Goal: Information Seeking & Learning: Understand process/instructions

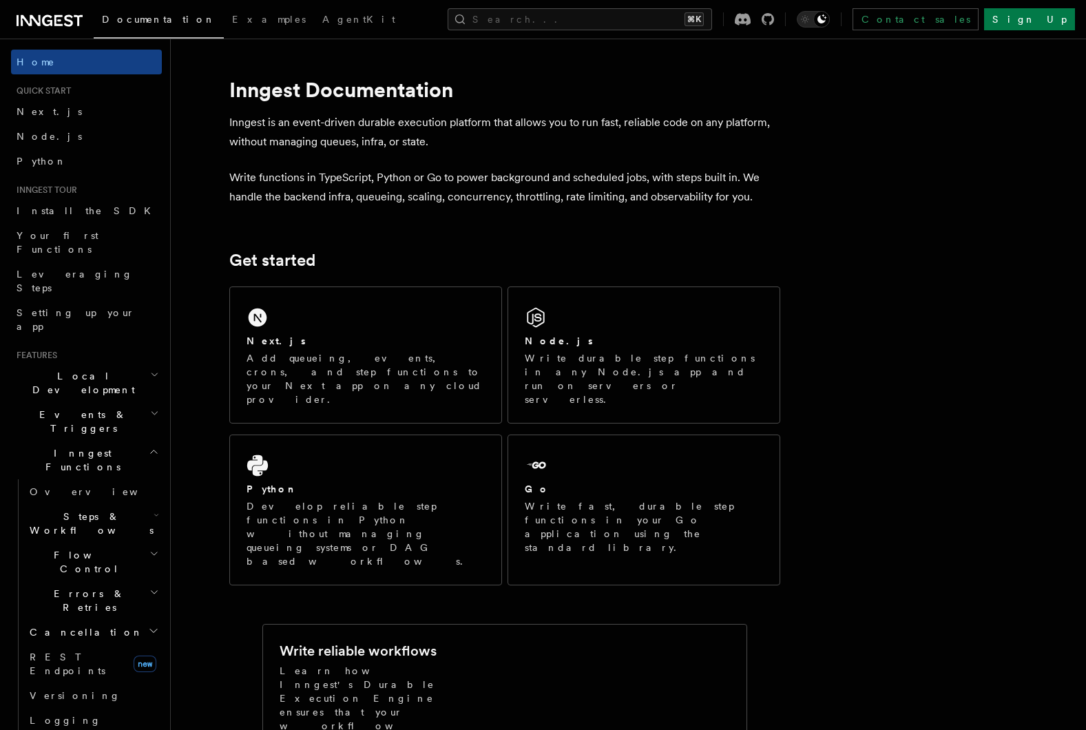
click at [130, 364] on h2 "Local Development" at bounding box center [86, 383] width 151 height 39
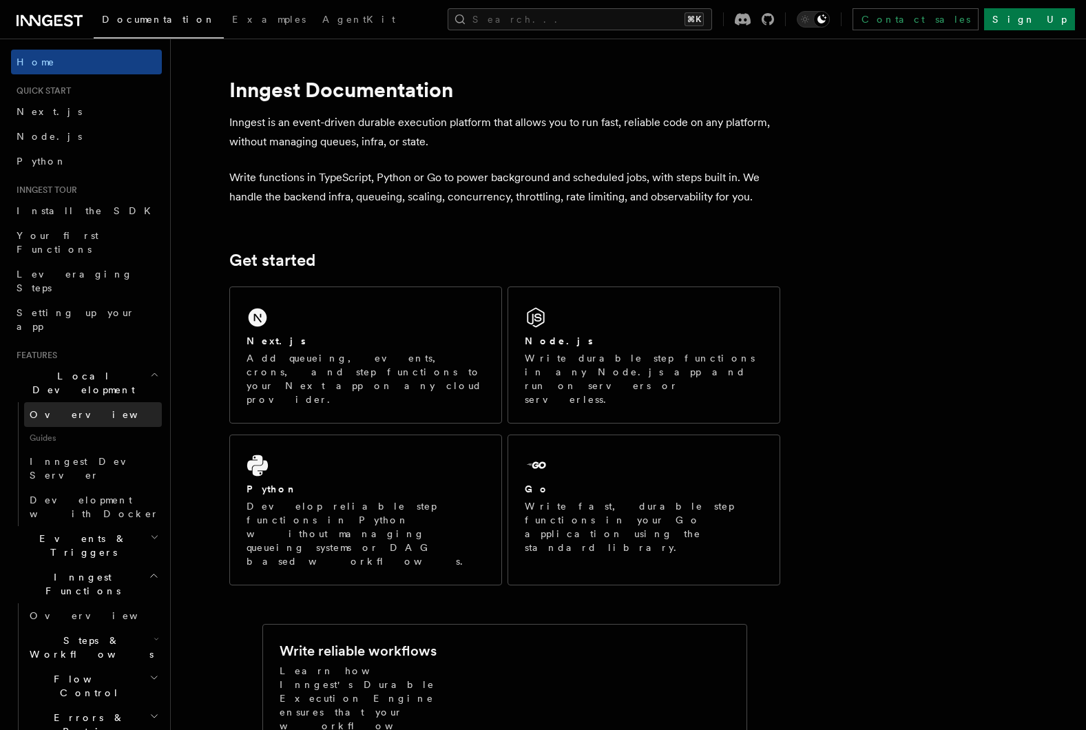
click at [121, 402] on link "Overview" at bounding box center [93, 414] width 138 height 25
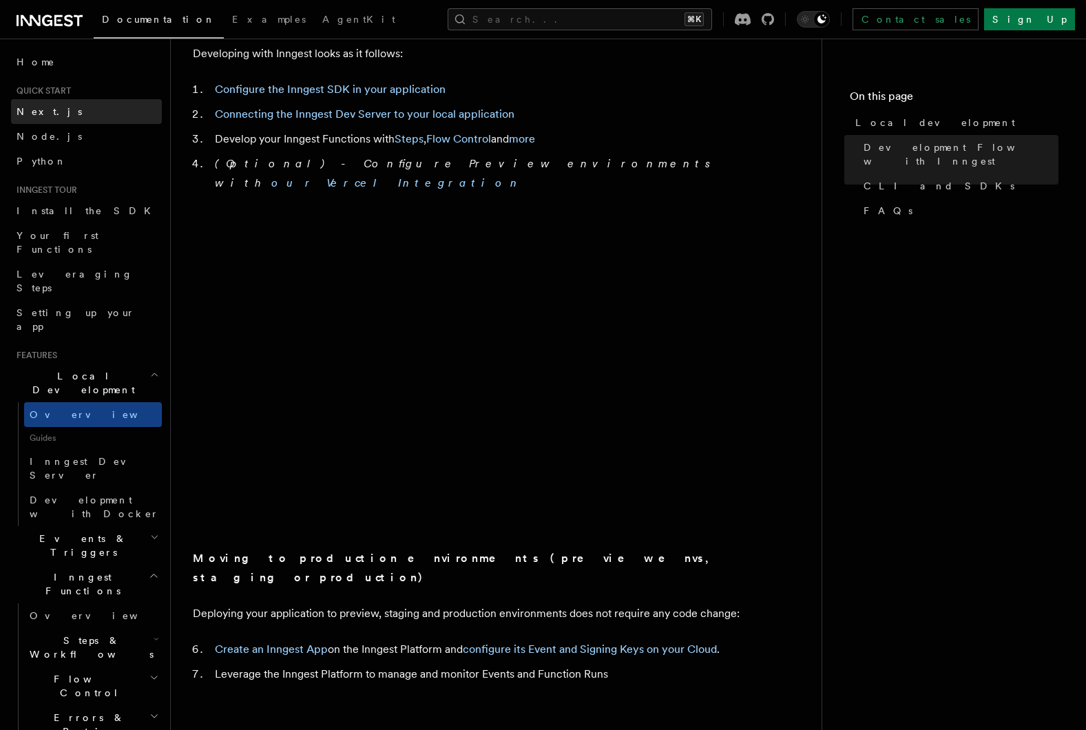
scroll to position [796, 0]
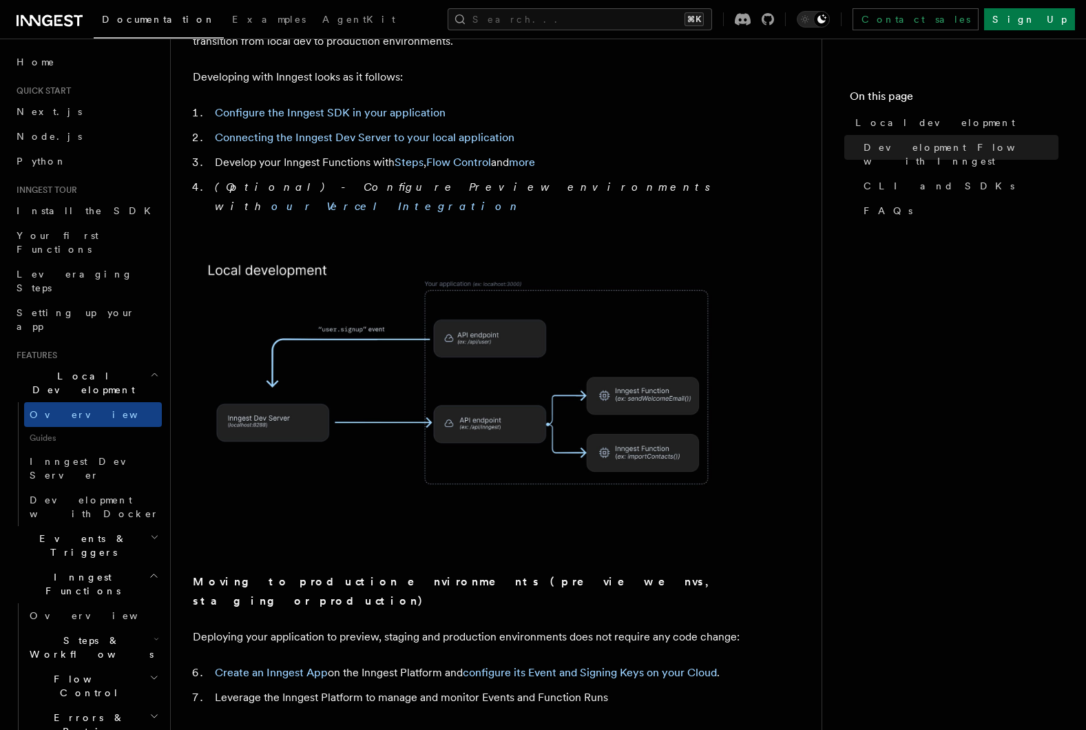
click at [133, 27] on link "Documentation" at bounding box center [159, 21] width 130 height 34
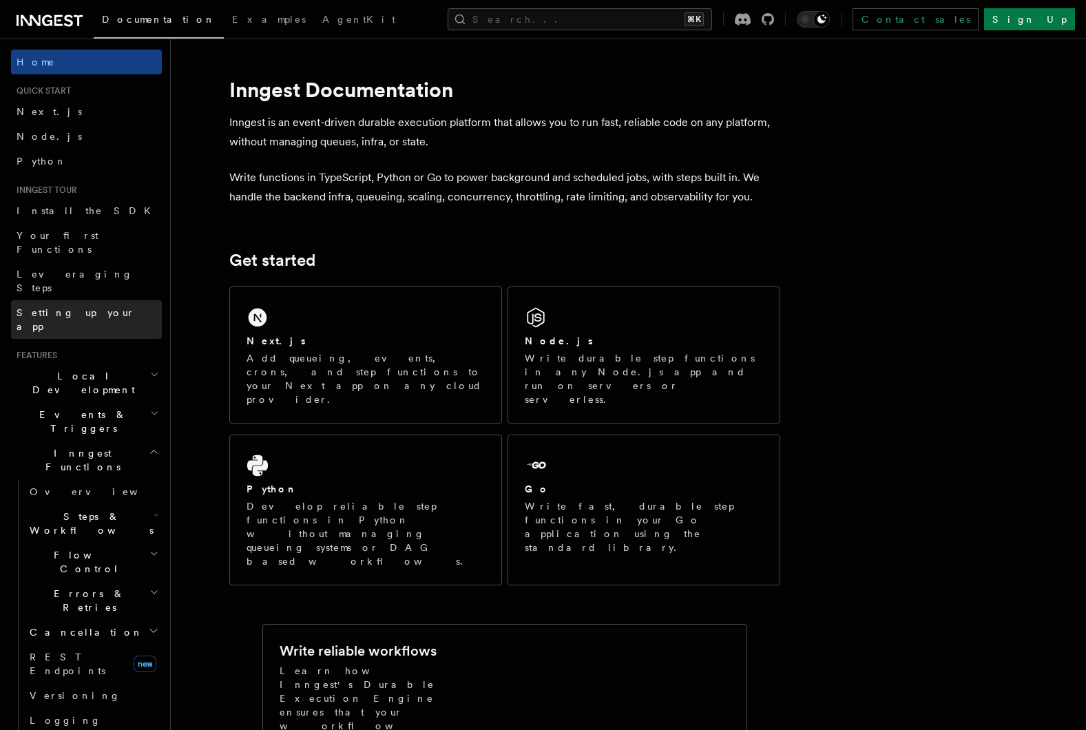
click at [104, 300] on link "Setting up your app" at bounding box center [86, 319] width 151 height 39
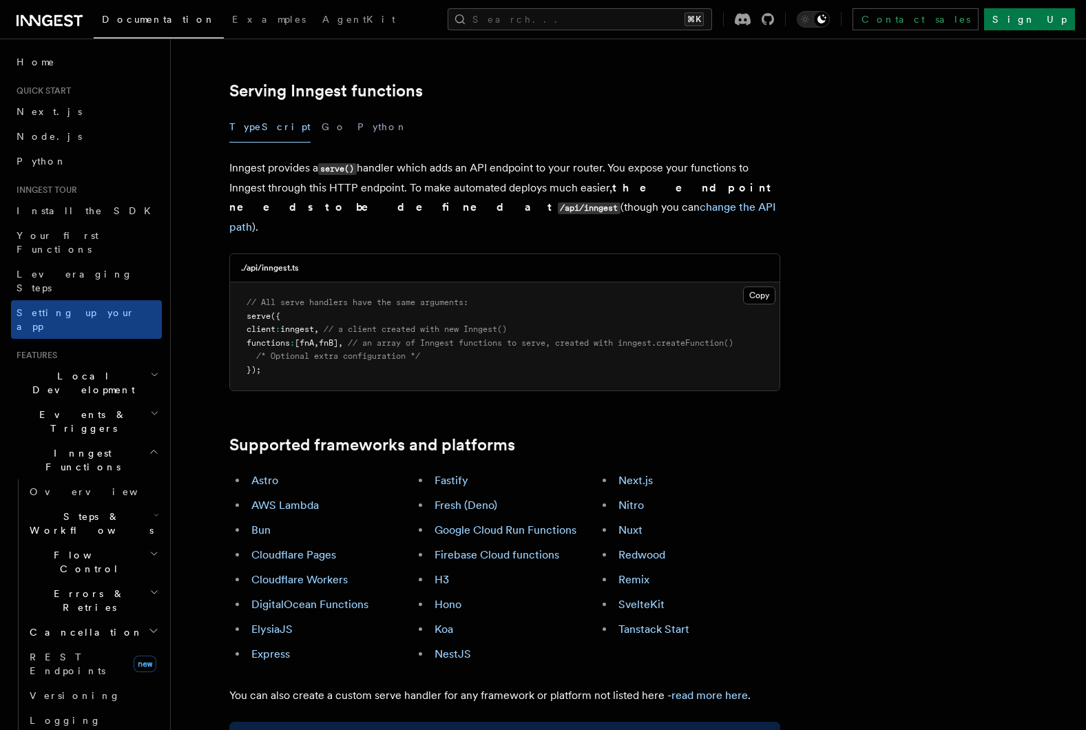
scroll to position [490, 0]
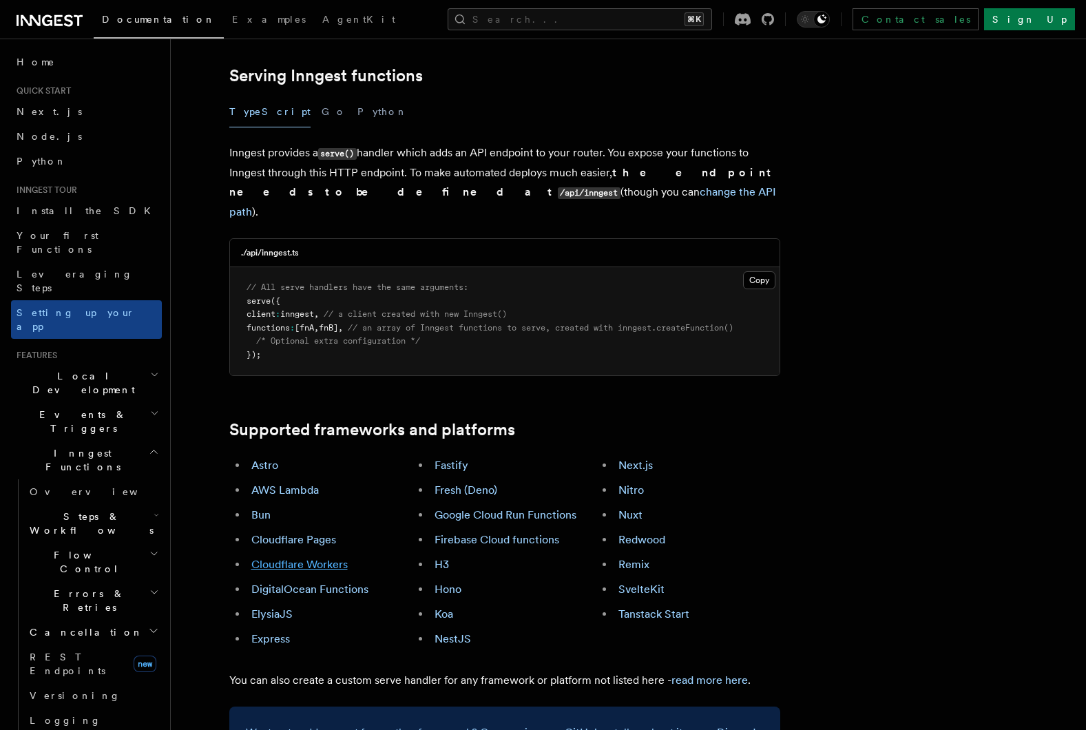
click at [318, 558] on link "Cloudflare Workers" at bounding box center [299, 564] width 96 height 13
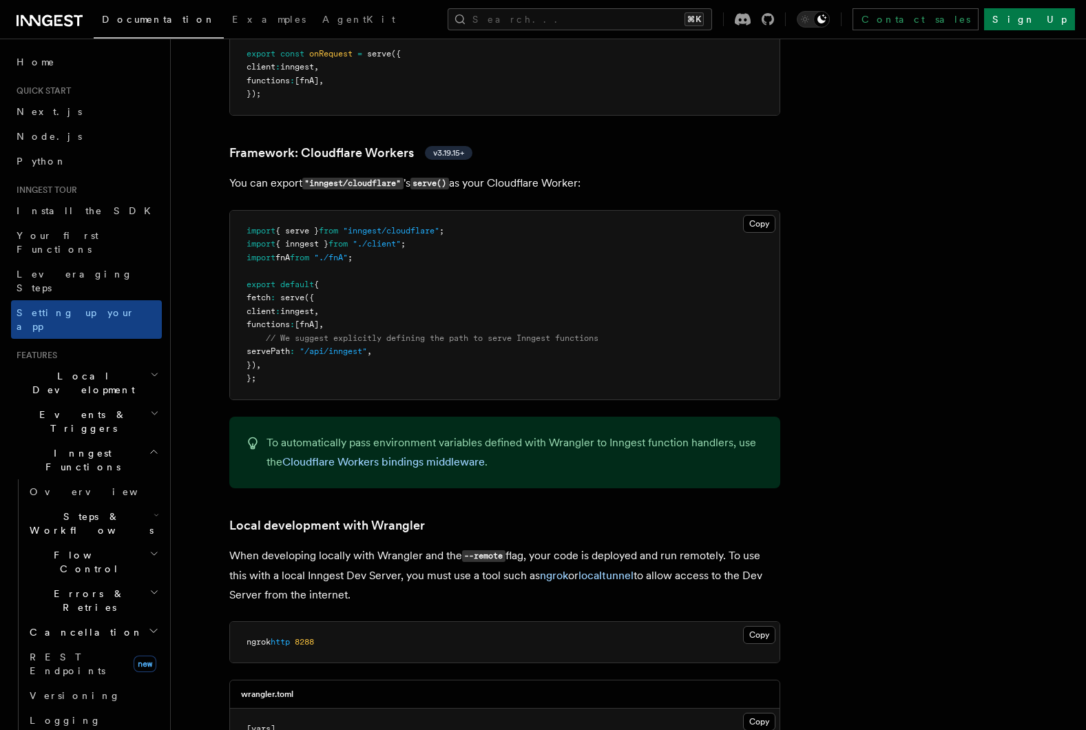
scroll to position [2374, 0]
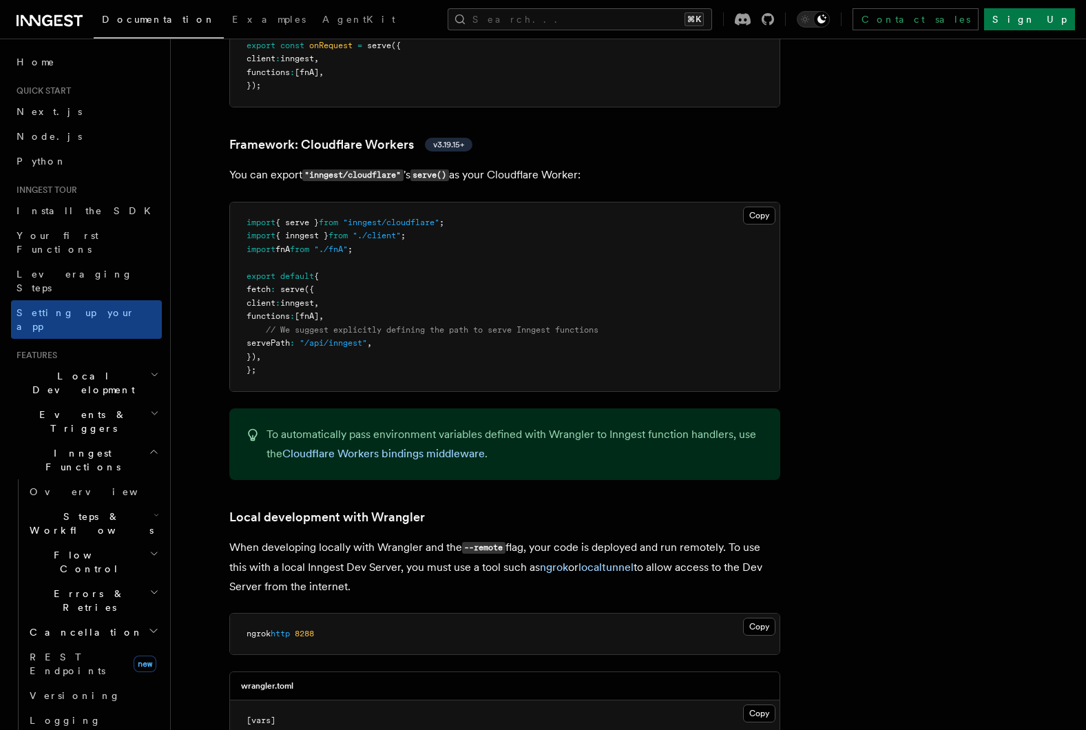
click at [359, 220] on pre "import { serve } from "inngest/cloudflare" ; import { inngest } from "./client"…" at bounding box center [504, 296] width 549 height 189
click at [439, 218] on span ""inngest/cloudflare"" at bounding box center [391, 223] width 96 height 10
drag, startPoint x: 452, startPoint y: 154, endPoint x: 359, endPoint y: 151, distance: 93.0
click at [359, 218] on span ""inngest/cloudflare"" at bounding box center [391, 223] width 96 height 10
click at [72, 209] on span "Install the SDK" at bounding box center [88, 210] width 143 height 11
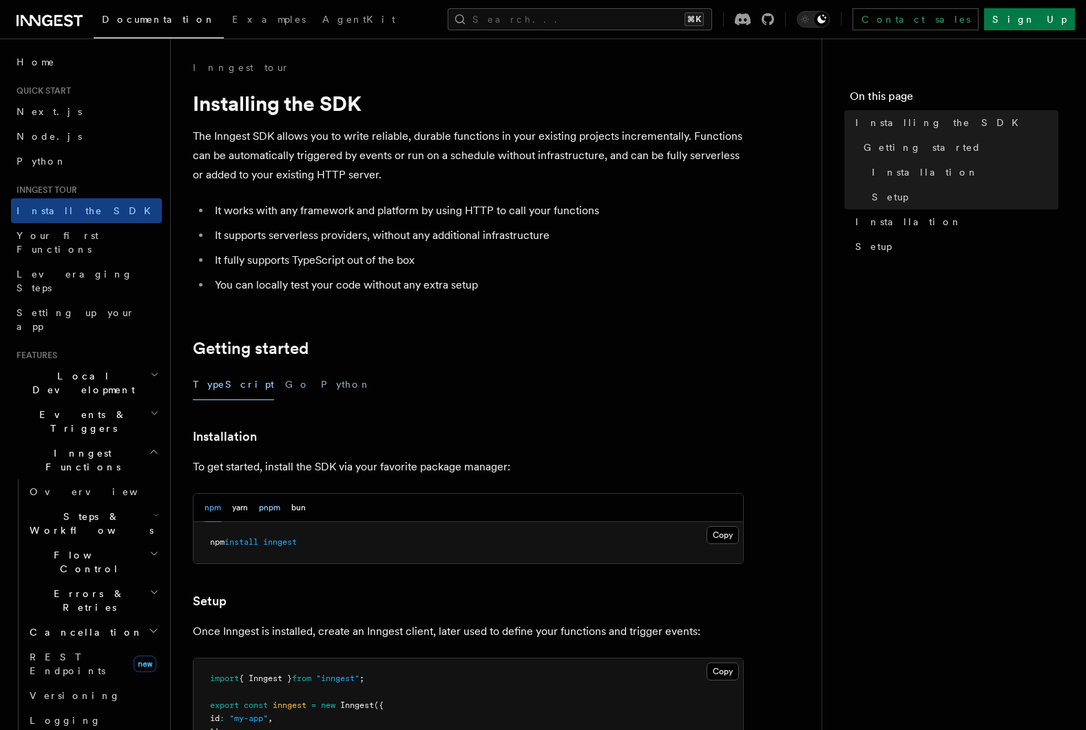
click at [260, 512] on button "pnpm" at bounding box center [269, 508] width 21 height 28
click at [730, 538] on button "Copy Copied" at bounding box center [722, 535] width 32 height 18
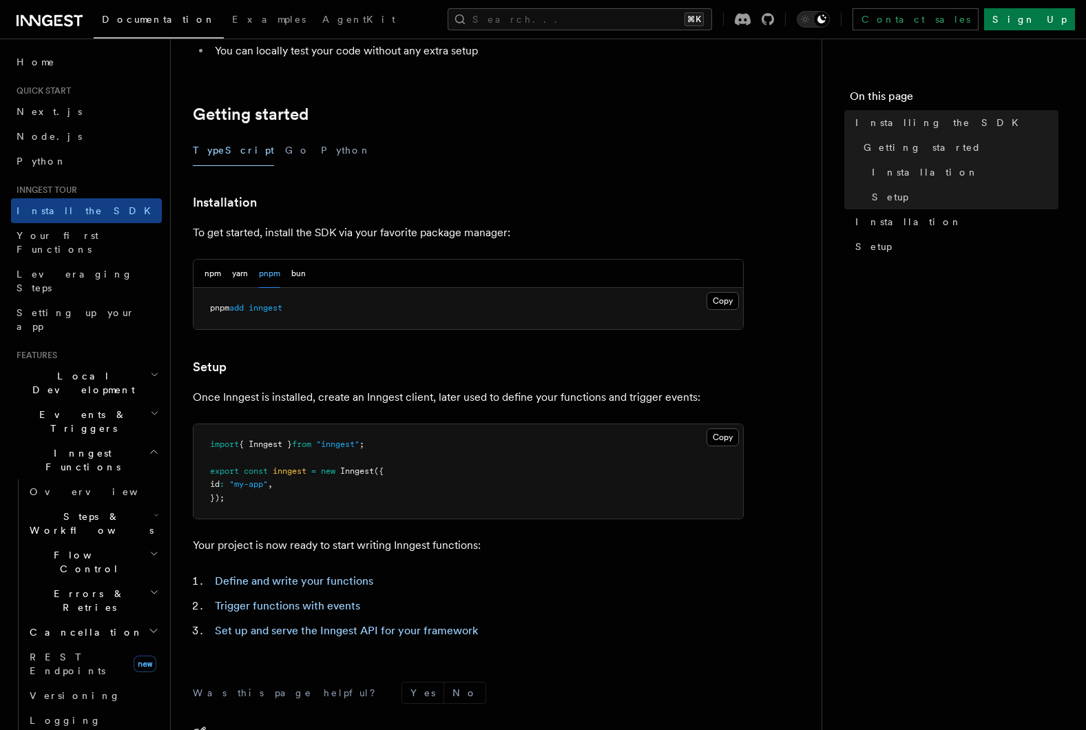
scroll to position [400, 0]
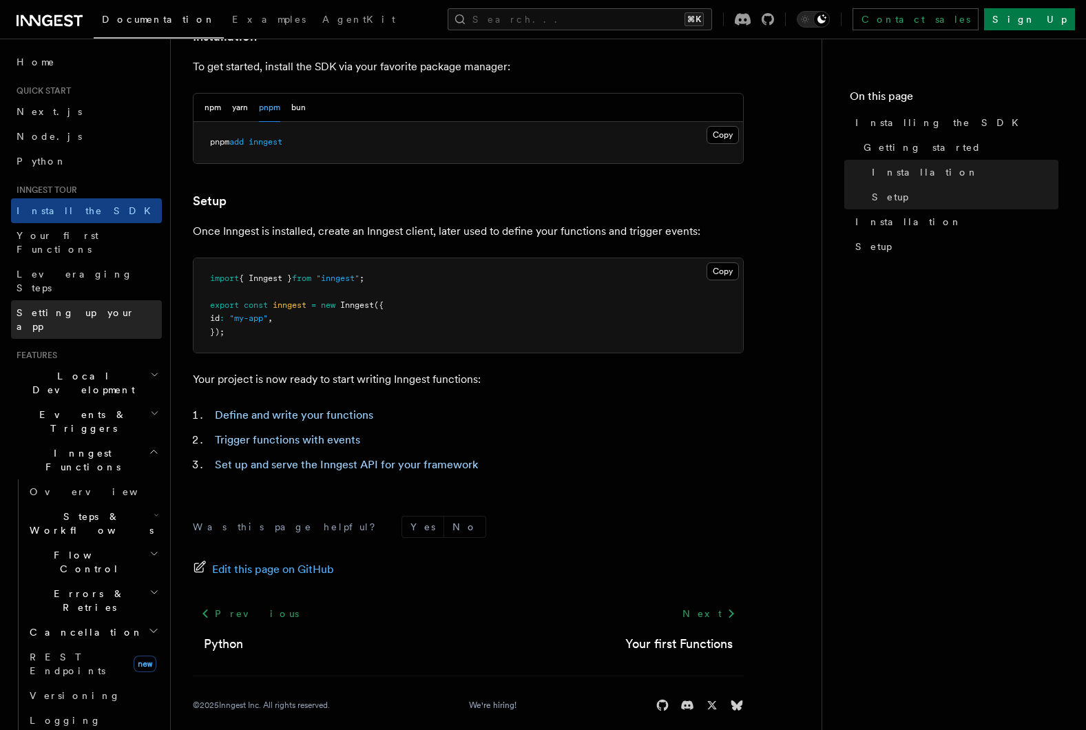
click at [89, 307] on span "Setting up your app" at bounding box center [76, 319] width 118 height 25
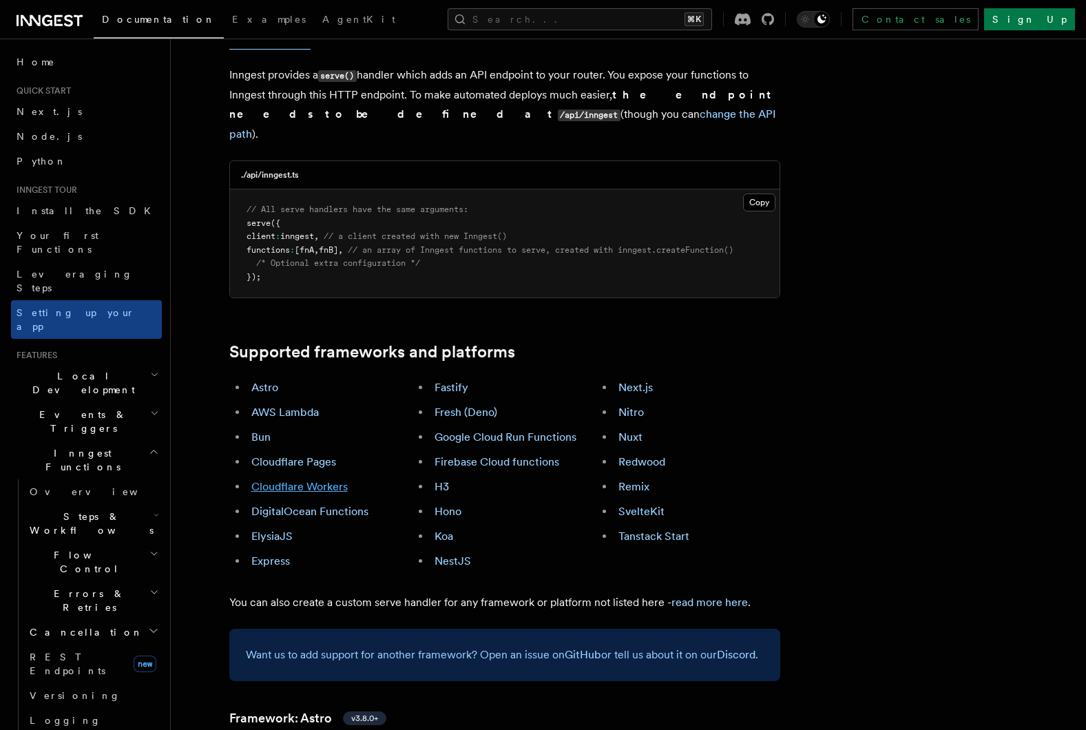
click at [304, 480] on link "Cloudflare Workers" at bounding box center [299, 486] width 96 height 13
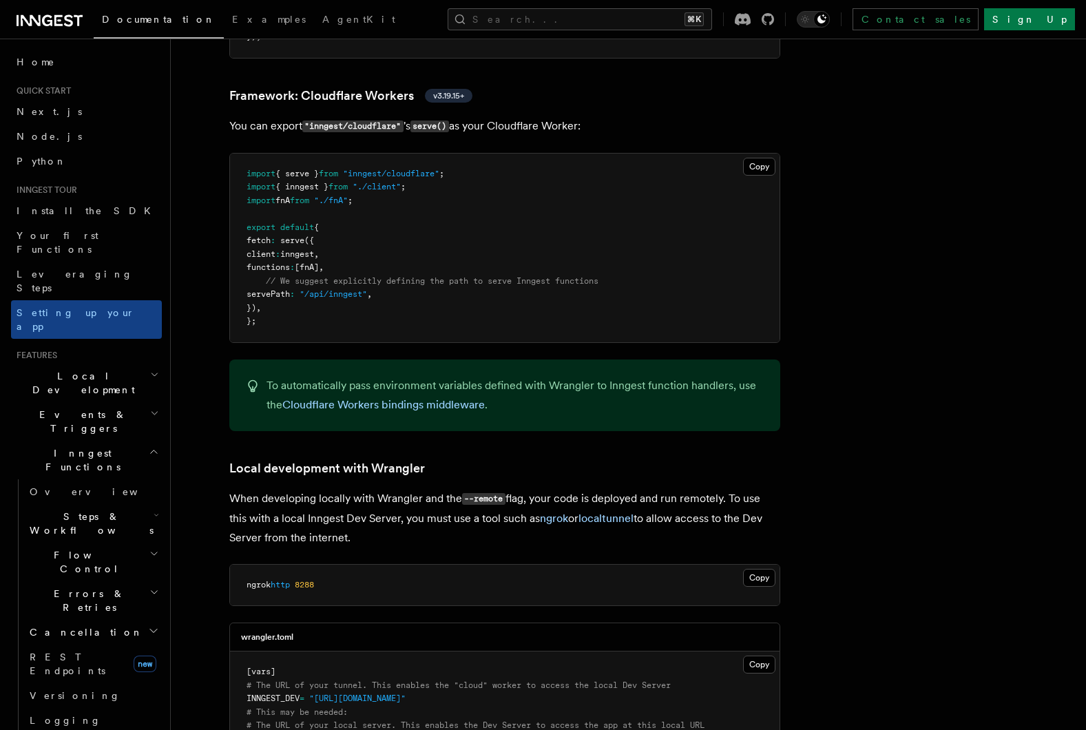
scroll to position [2420, 0]
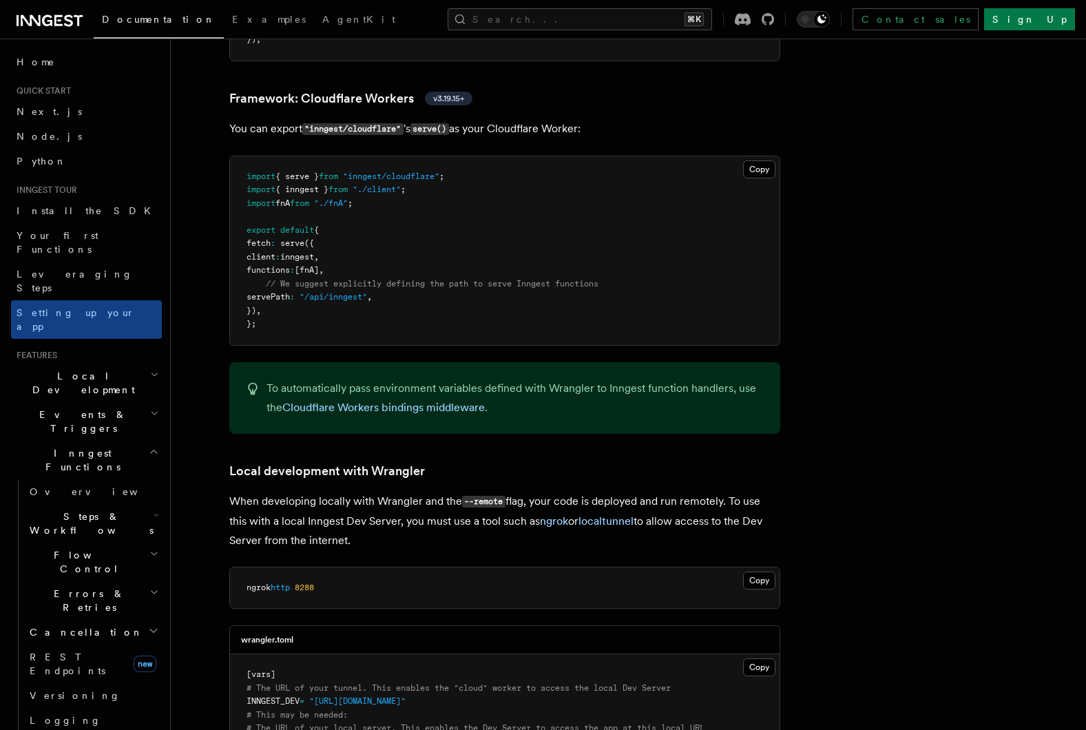
click at [356, 204] on pre "import { serve } from "inngest/cloudflare" ; import { inngest } from "./client"…" at bounding box center [504, 250] width 549 height 189
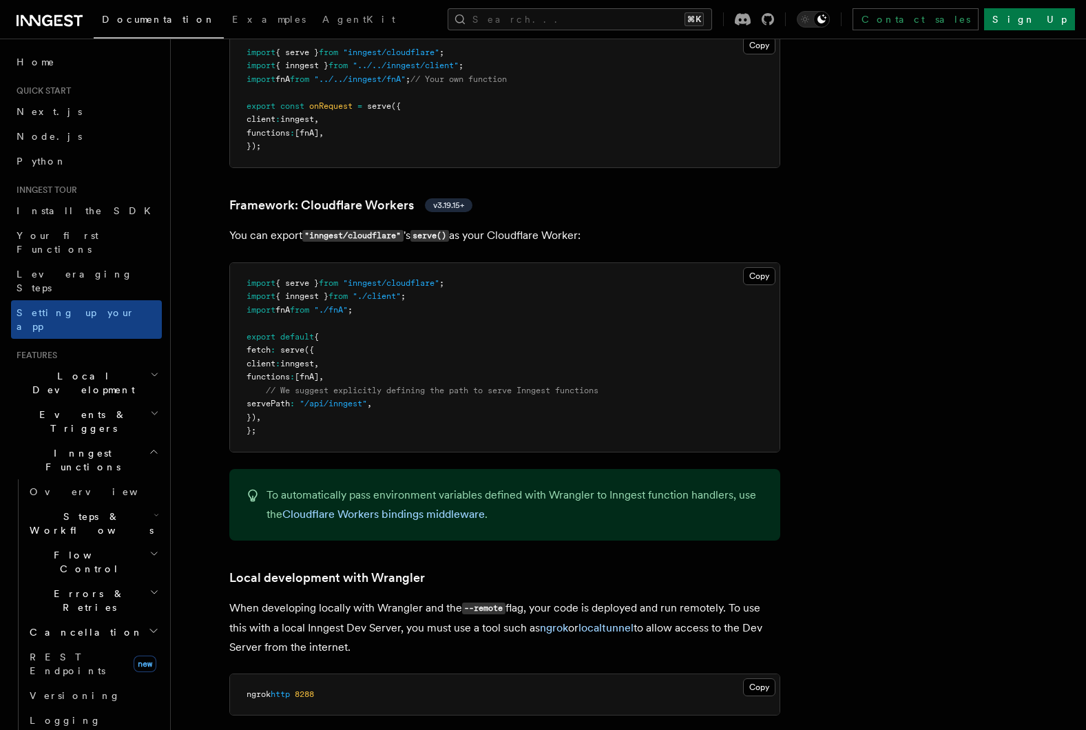
scroll to position [2311, 0]
click at [319, 374] on span "[fnA]" at bounding box center [307, 379] width 24 height 10
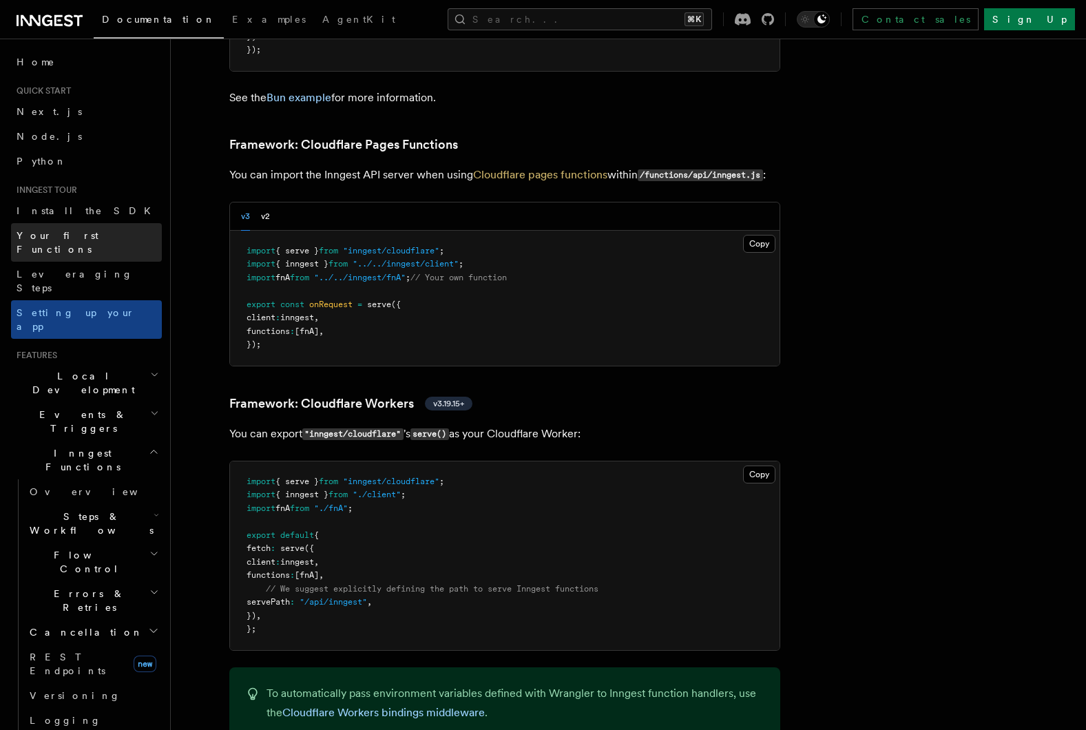
scroll to position [2109, 0]
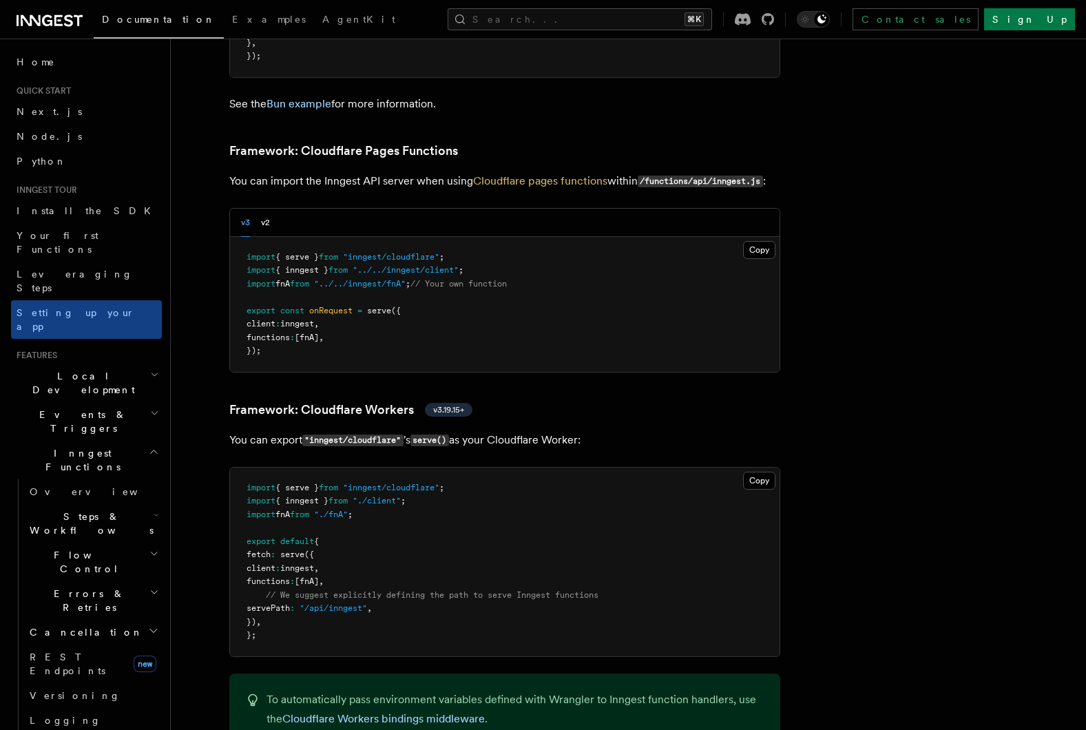
click at [441, 279] on span "// Your own function" at bounding box center [458, 284] width 96 height 10
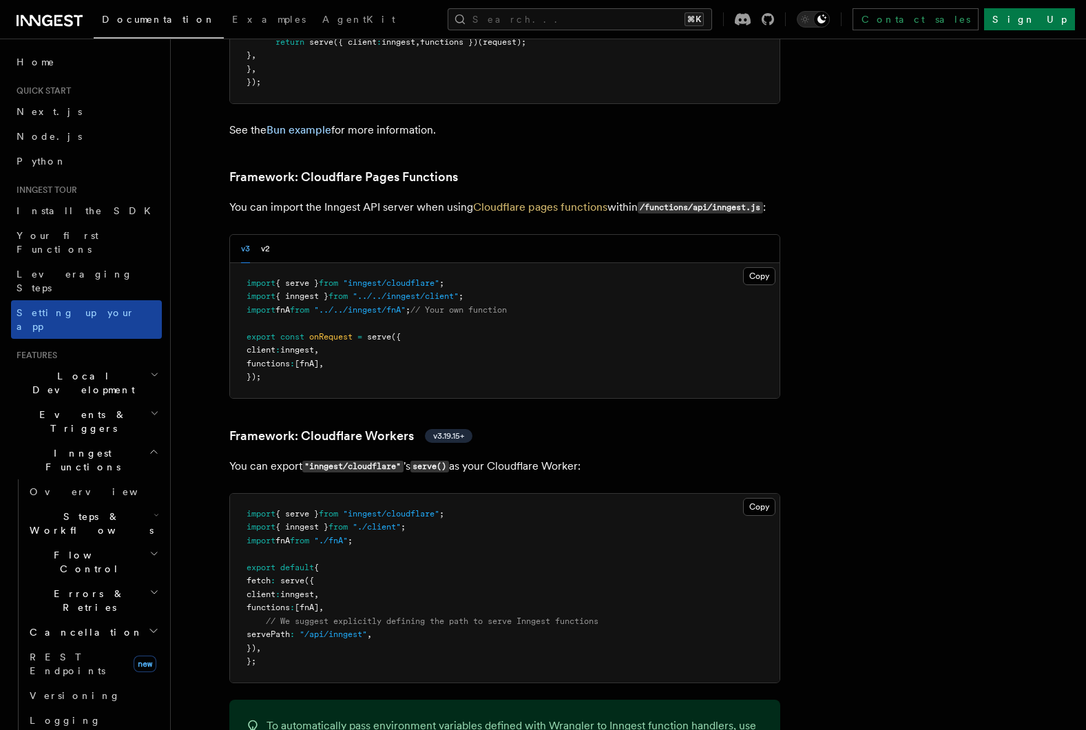
click at [89, 307] on span "Setting up your app" at bounding box center [76, 319] width 118 height 25
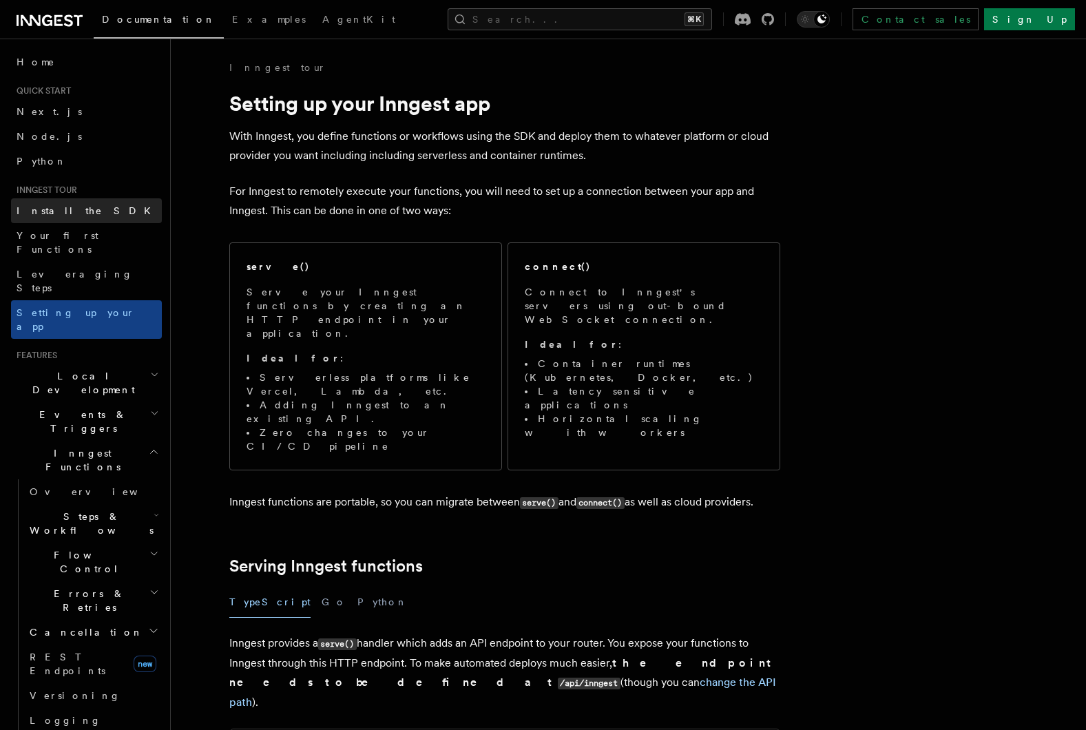
click at [62, 211] on span "Install the SDK" at bounding box center [88, 210] width 143 height 11
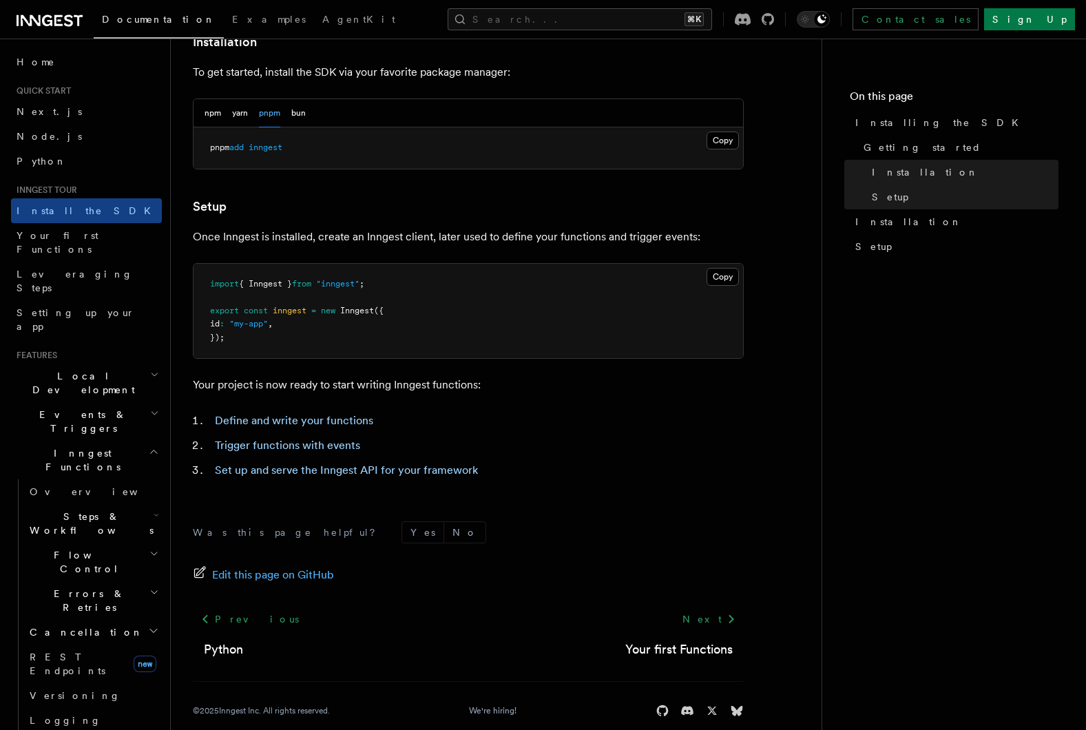
scroll to position [415, 0]
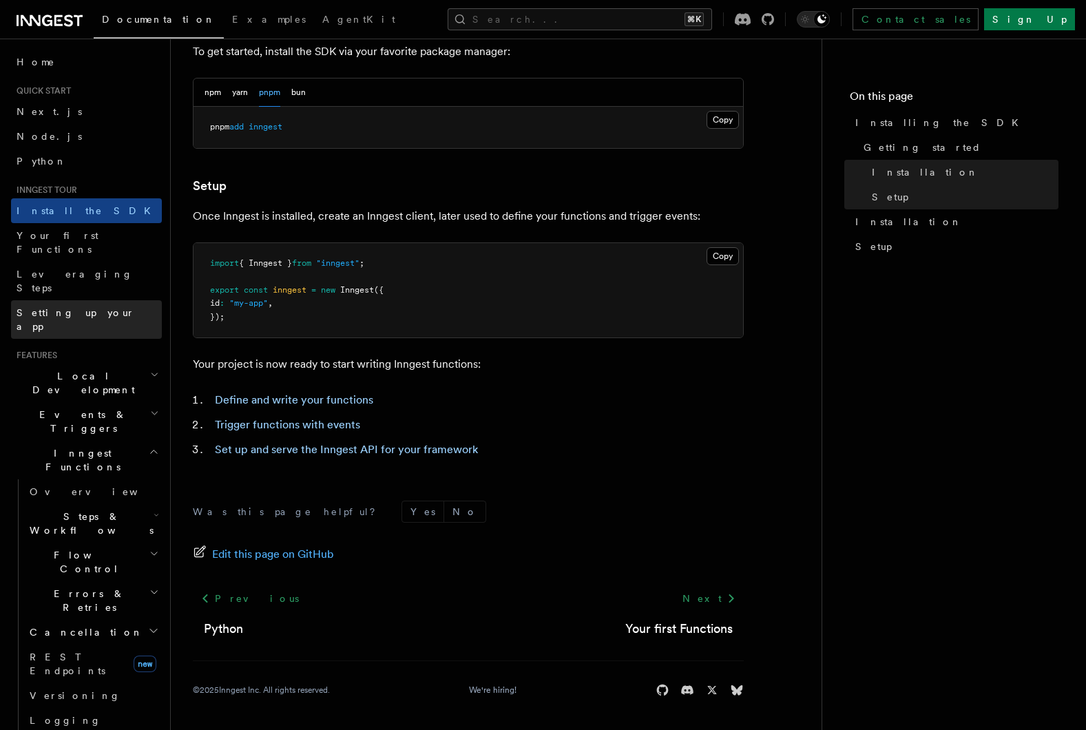
click at [96, 307] on span "Setting up your app" at bounding box center [76, 319] width 118 height 25
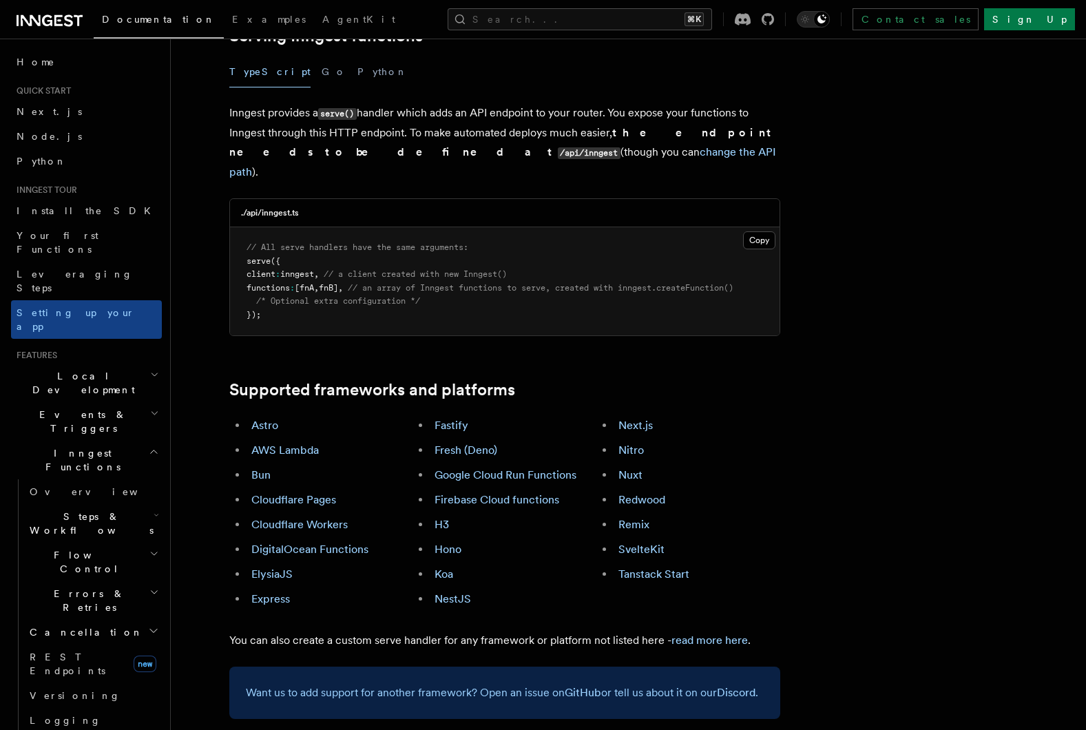
scroll to position [540, 0]
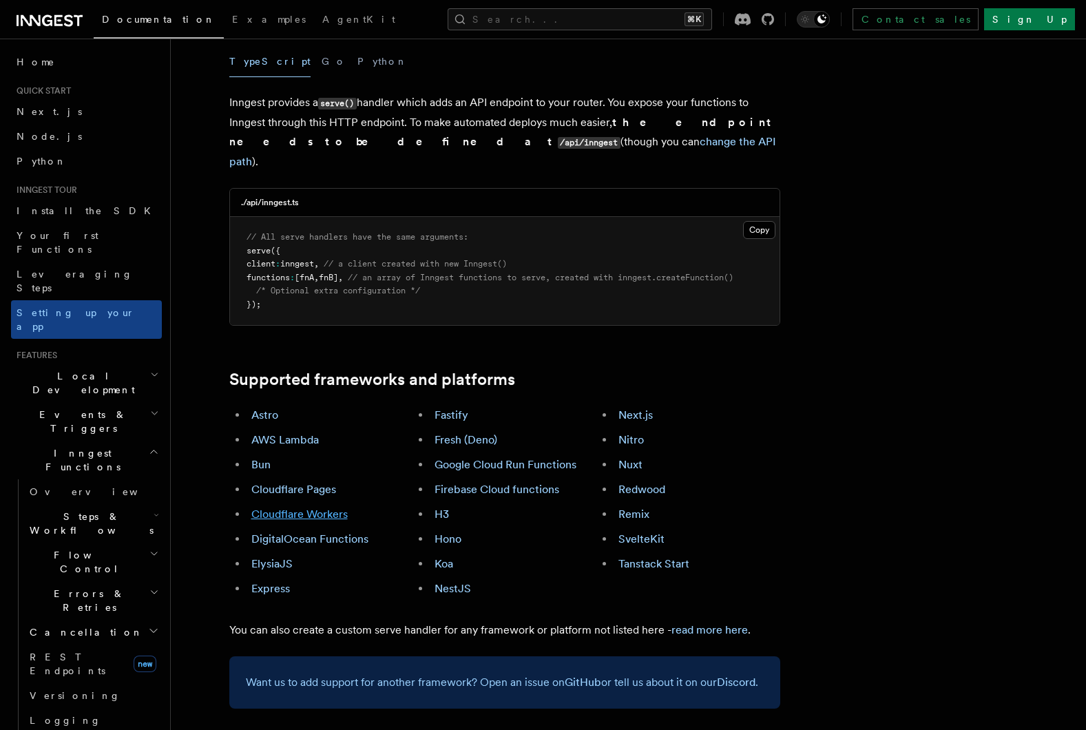
click at [314, 507] on link "Cloudflare Workers" at bounding box center [299, 513] width 96 height 13
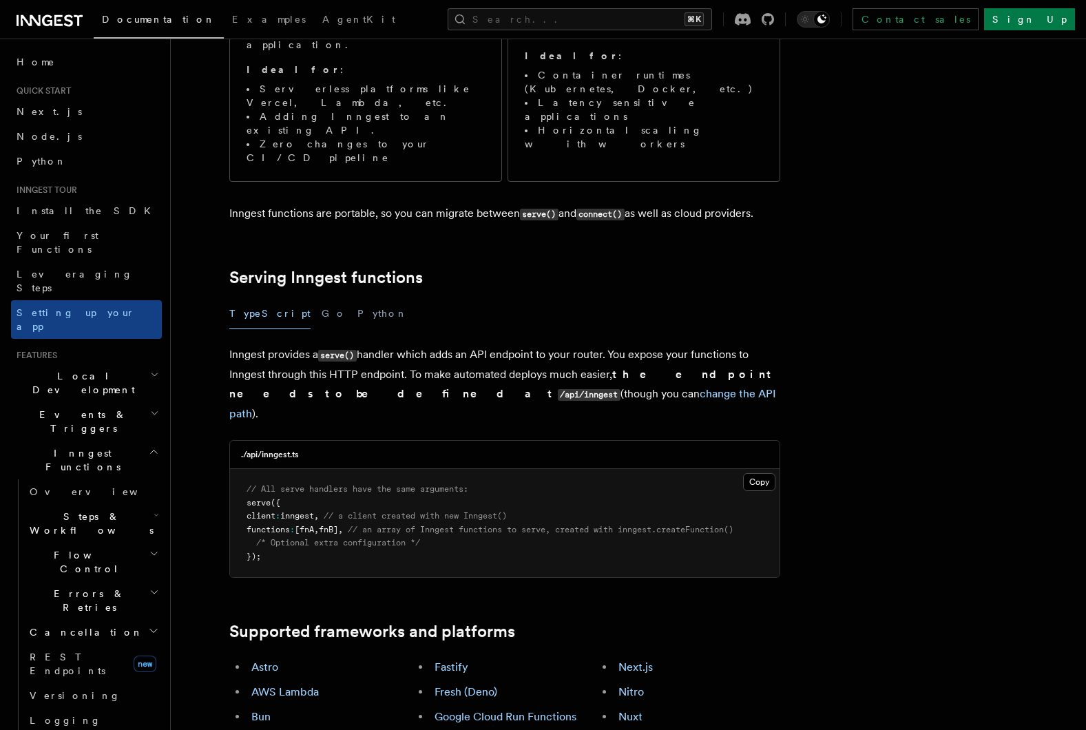
scroll to position [290, 0]
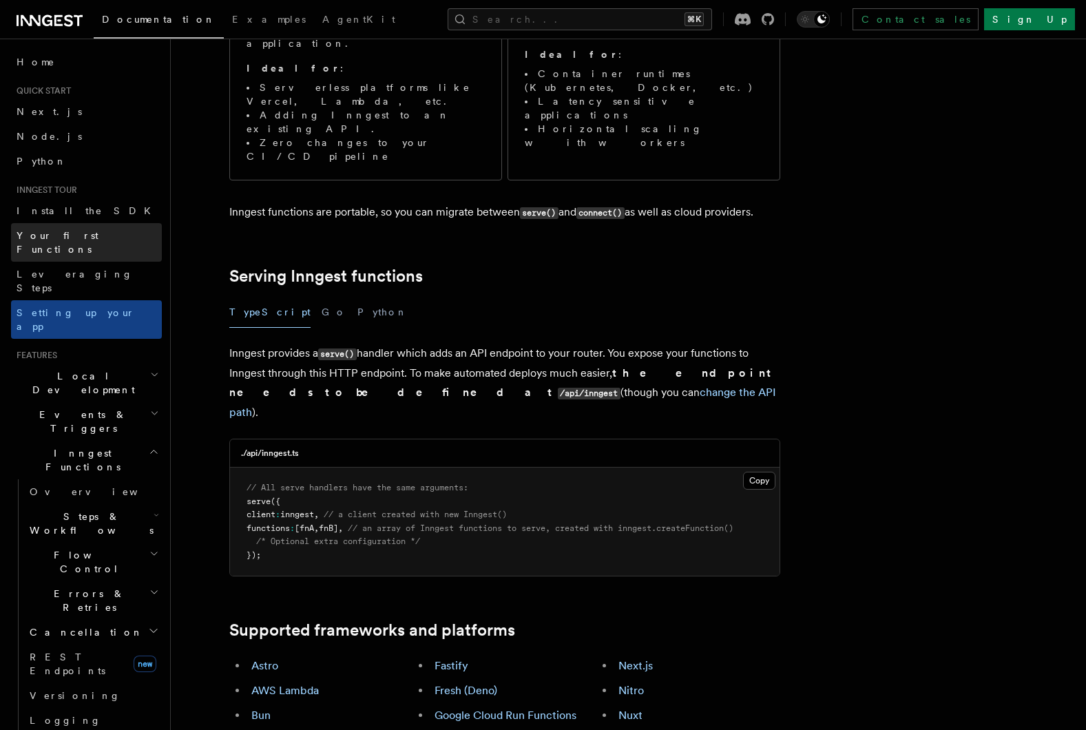
click at [87, 226] on link "Your first Functions" at bounding box center [86, 242] width 151 height 39
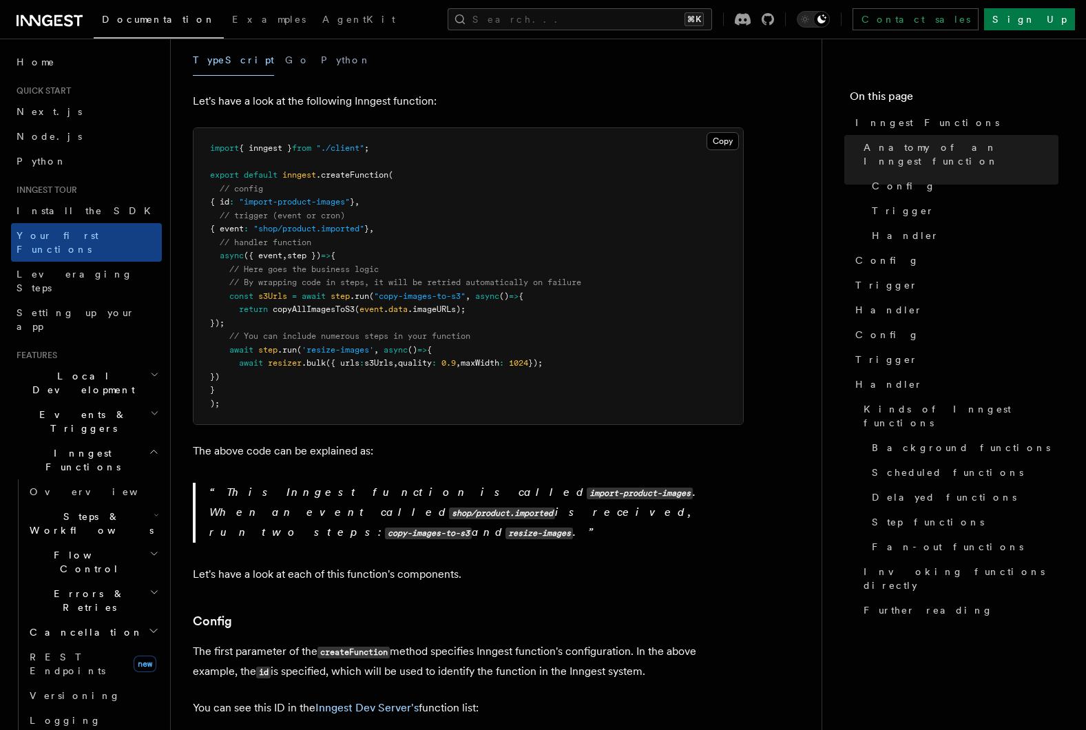
scroll to position [293, 0]
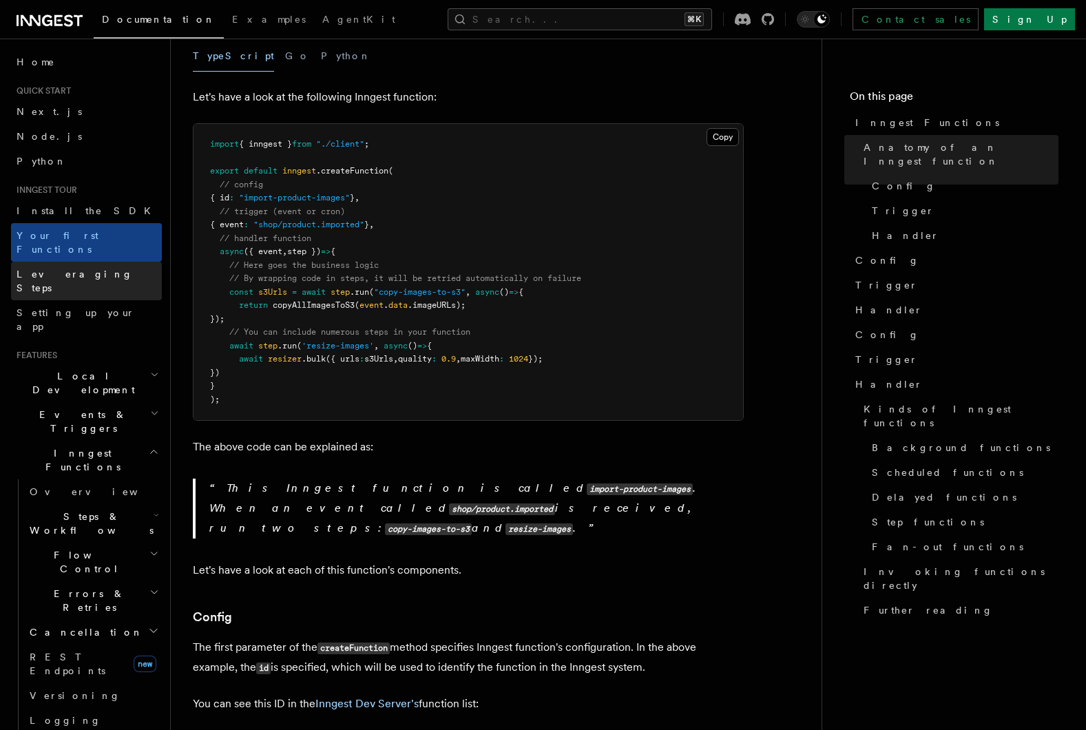
click at [116, 262] on link "Leveraging Steps" at bounding box center [86, 281] width 151 height 39
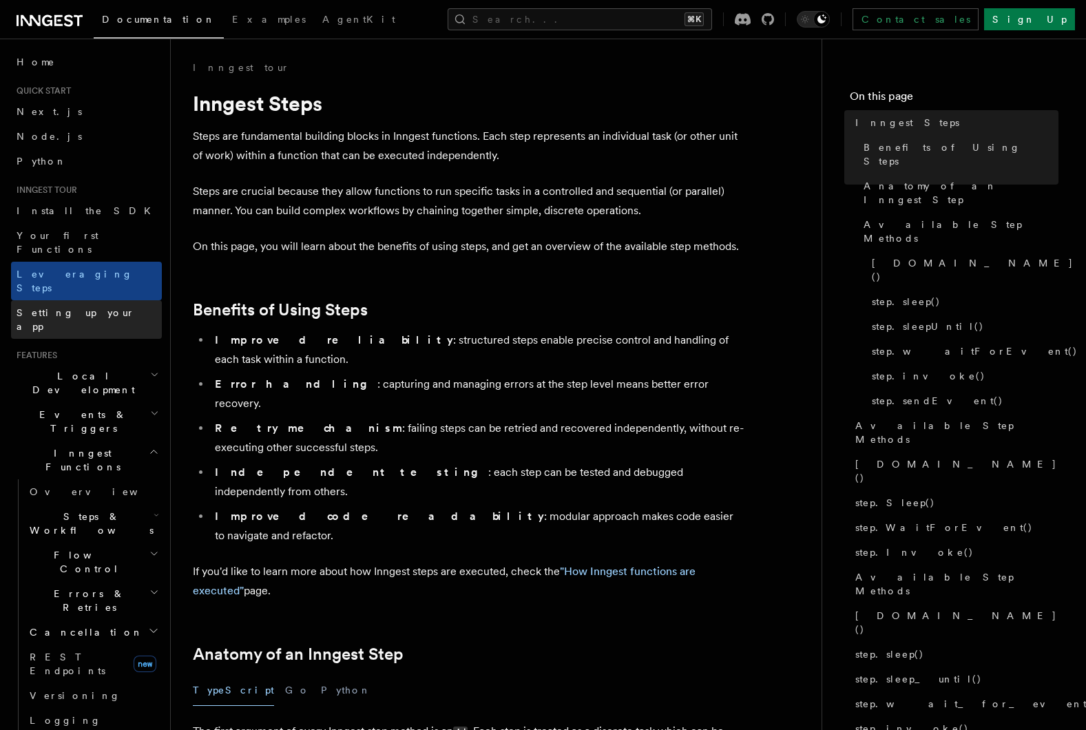
click at [71, 307] on span "Setting up your app" at bounding box center [76, 319] width 118 height 25
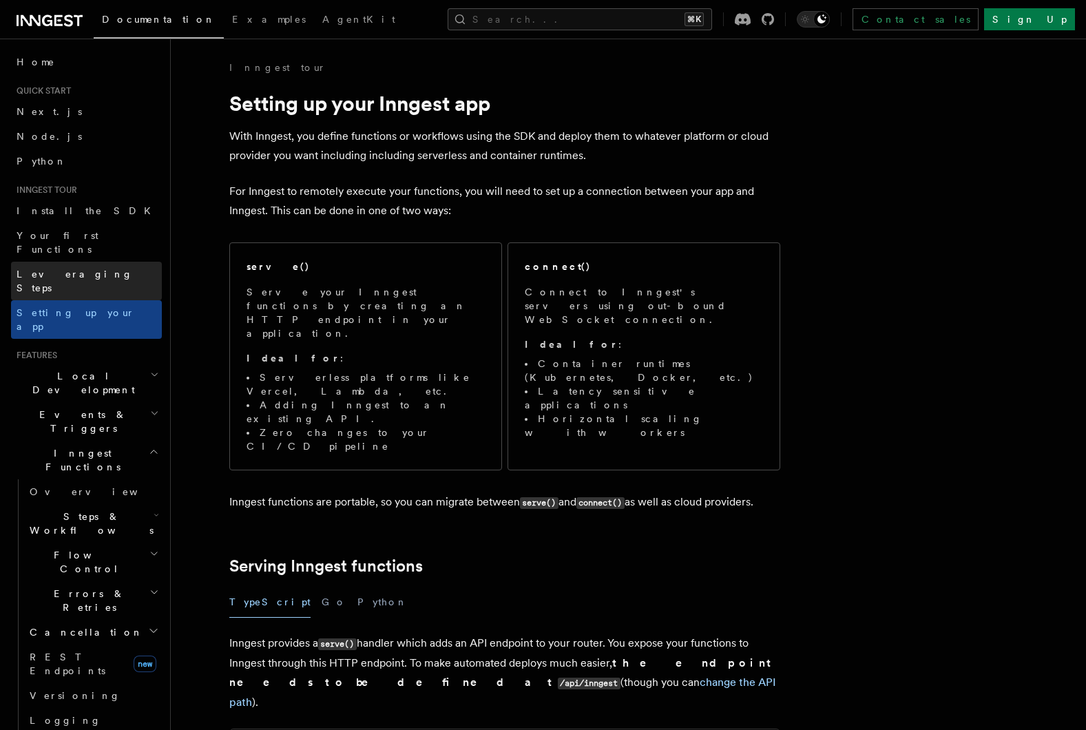
click at [65, 269] on span "Leveraging Steps" at bounding box center [75, 281] width 116 height 25
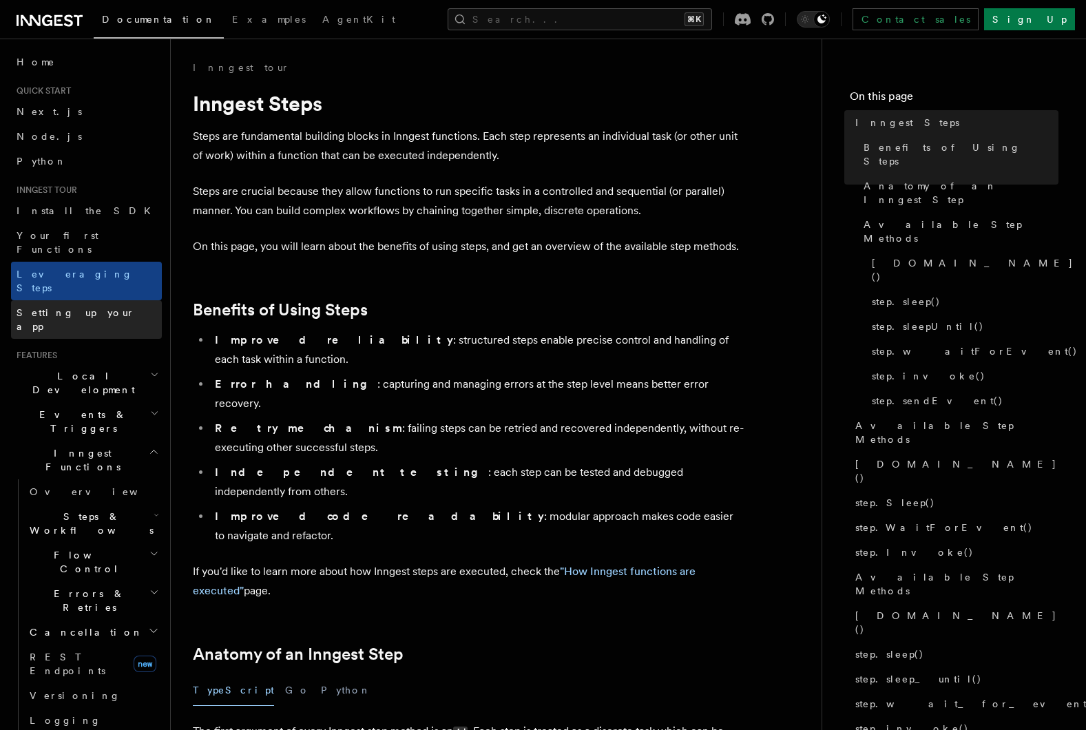
click at [92, 307] on span "Setting up your app" at bounding box center [76, 319] width 118 height 25
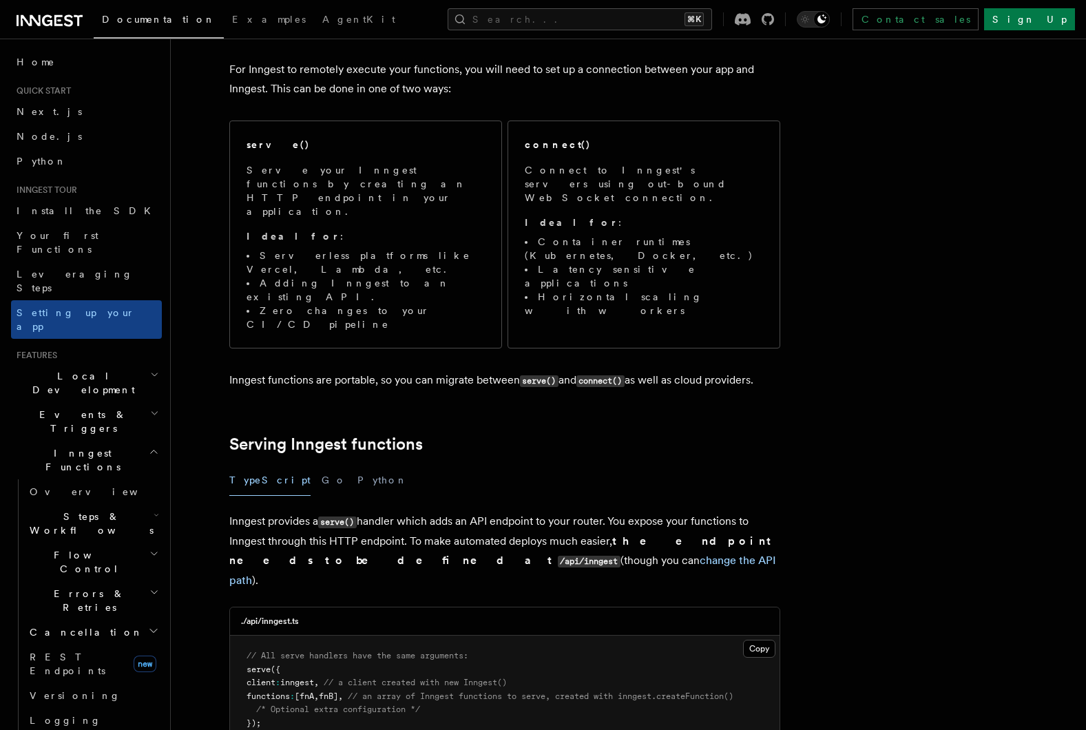
scroll to position [183, 0]
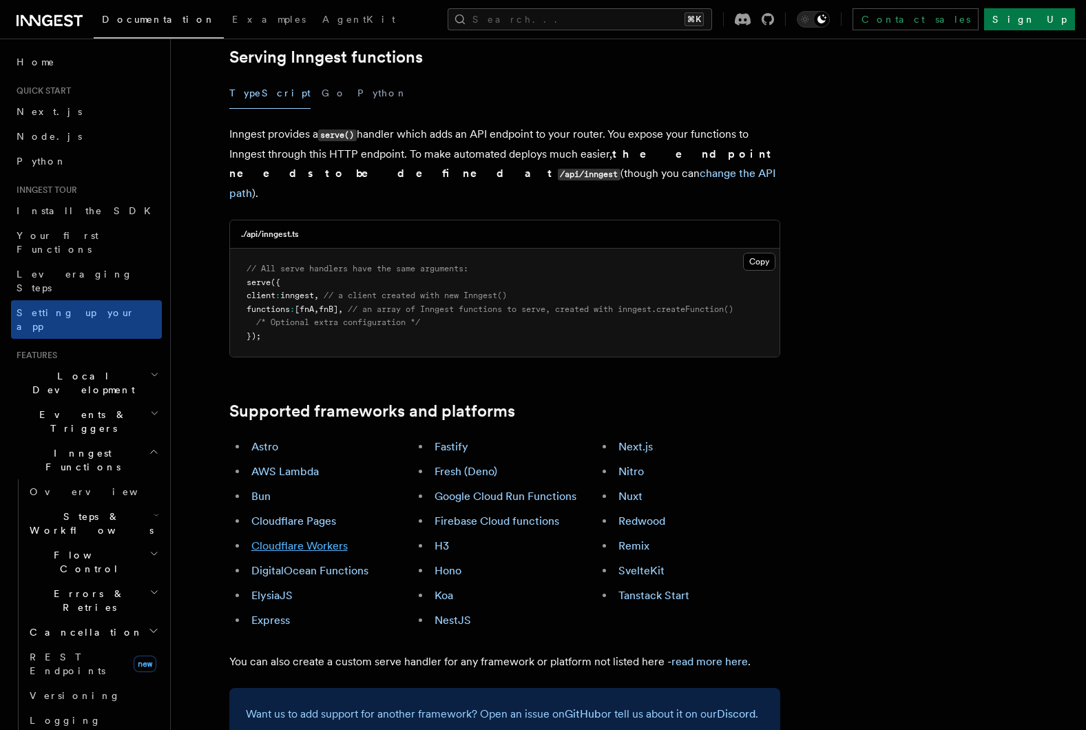
click at [295, 539] on link "Cloudflare Workers" at bounding box center [299, 545] width 96 height 13
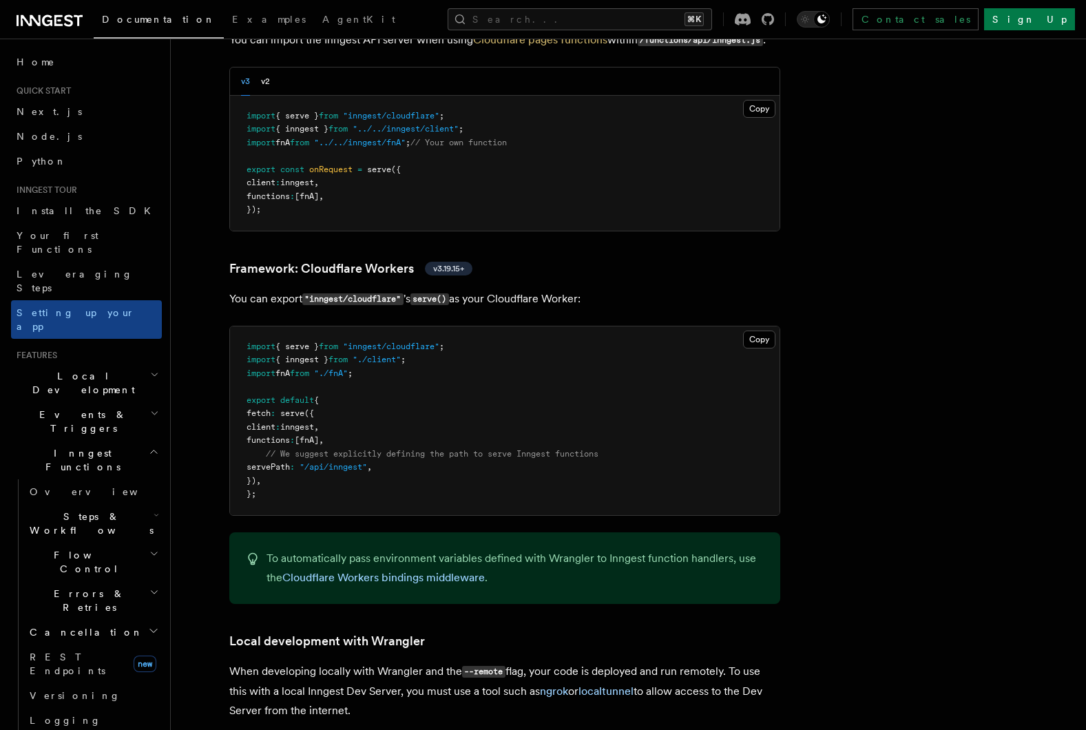
scroll to position [2374, 0]
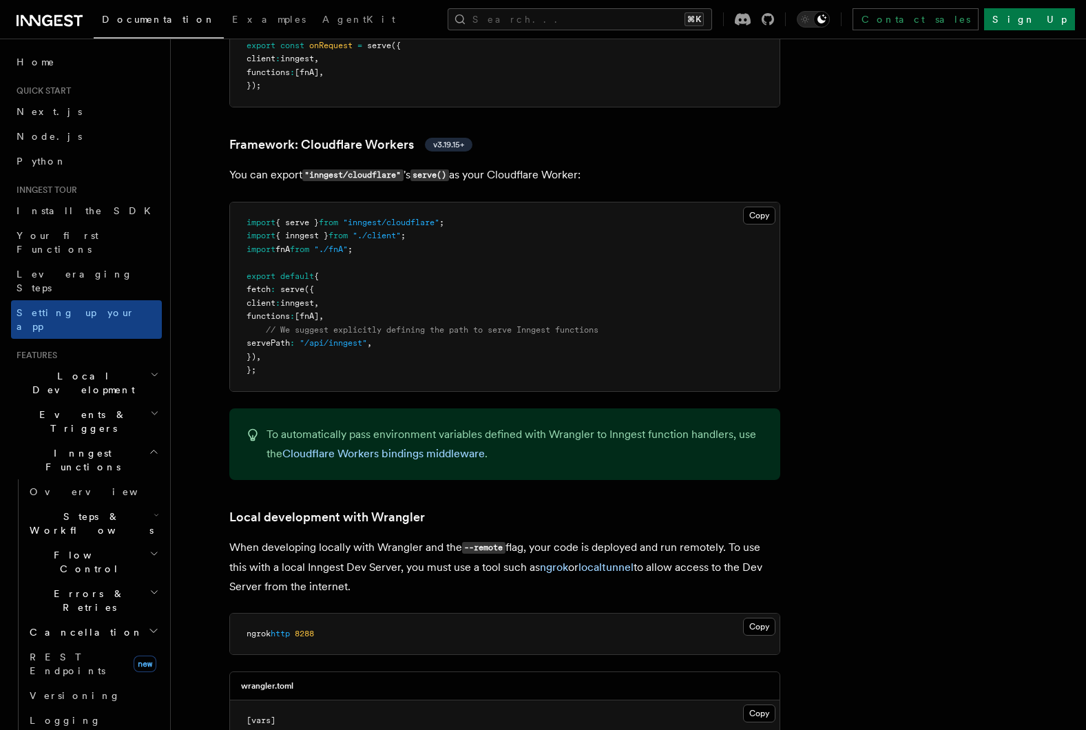
click at [413, 267] on pre "import { serve } from "inngest/cloudflare" ; import { inngest } from "./client"…" at bounding box center [504, 296] width 549 height 189
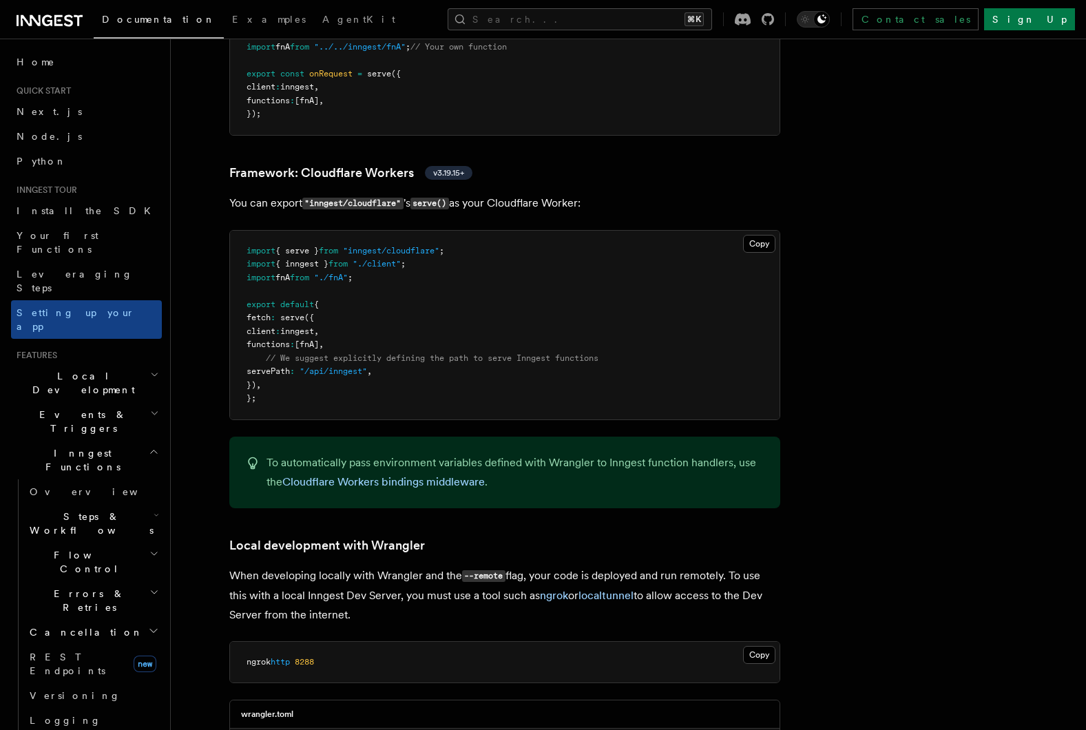
scroll to position [2330, 0]
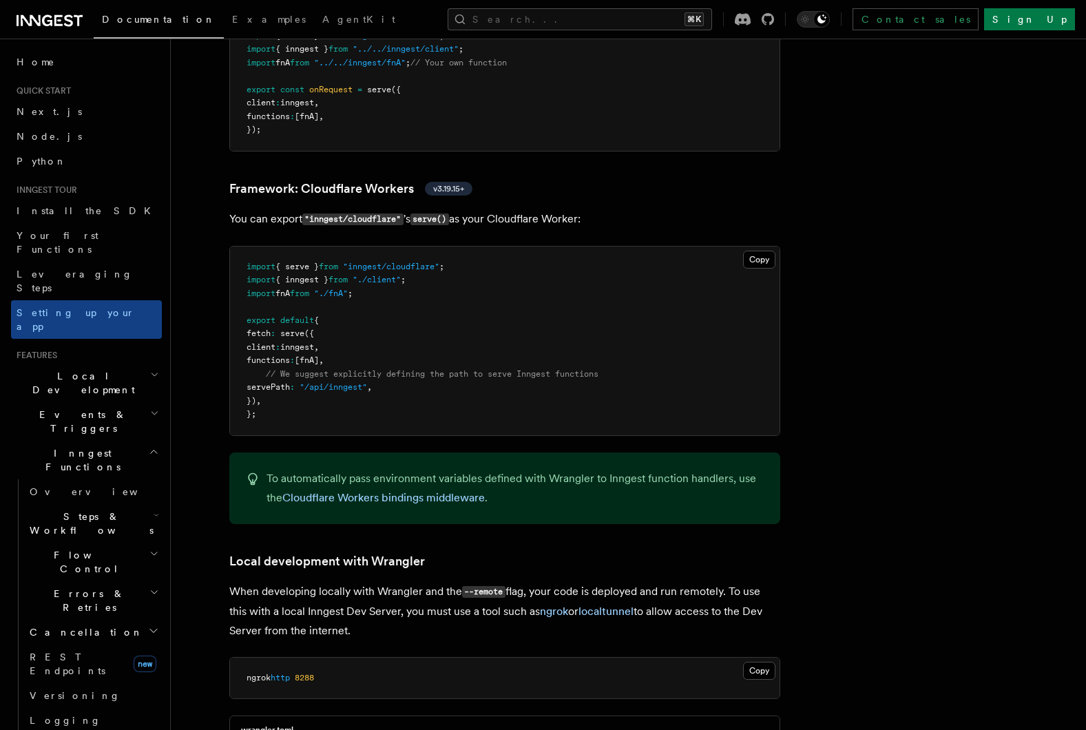
click at [503, 209] on p "You can export "inngest/cloudflare" 's serve() as your Cloudflare Worker:" at bounding box center [504, 219] width 551 height 20
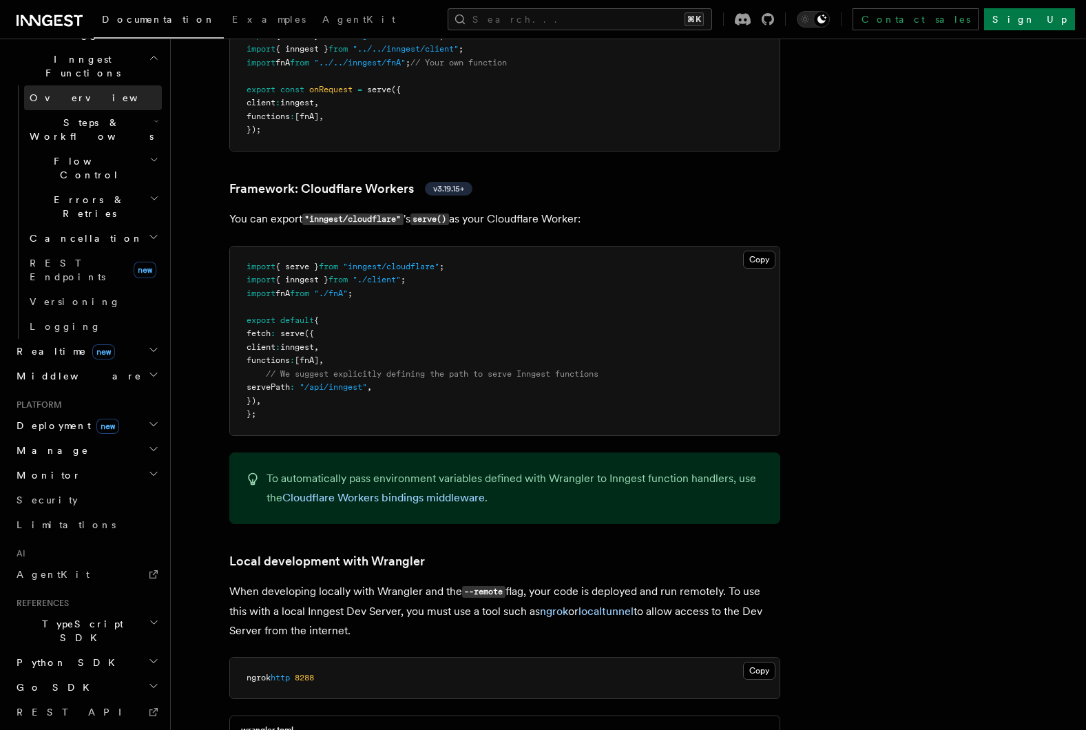
scroll to position [399, 0]
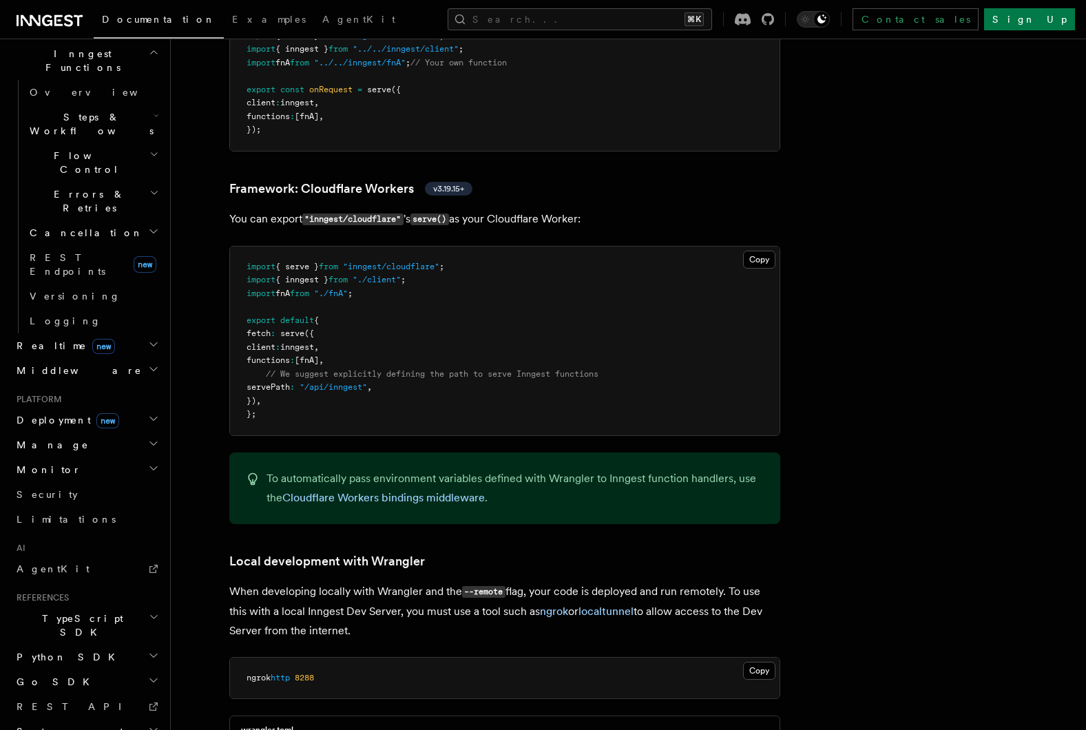
click at [149, 611] on icon "button" at bounding box center [154, 616] width 10 height 11
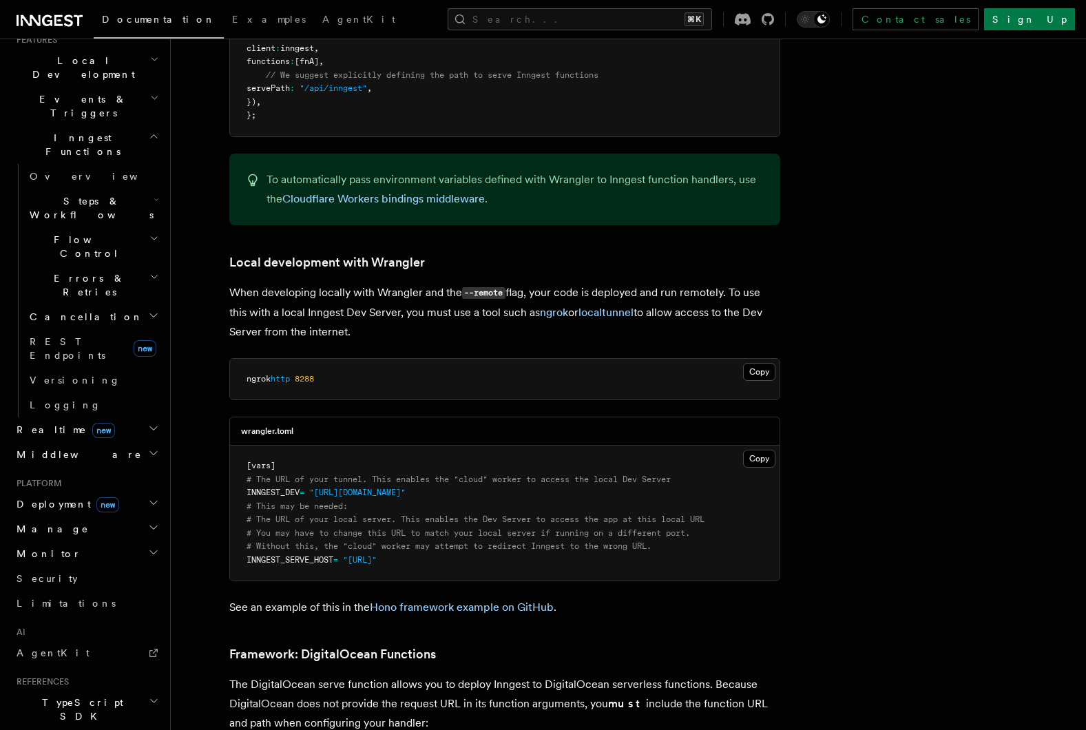
scroll to position [2653, 0]
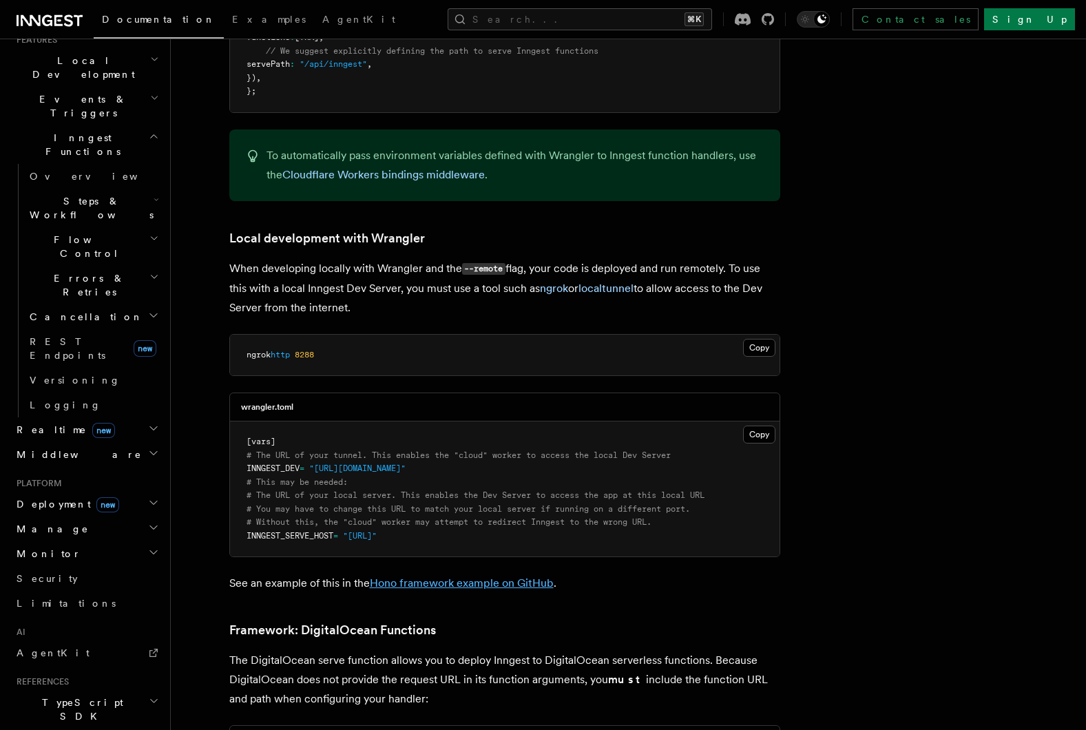
click at [448, 576] on link "Hono framework example on GitHub" at bounding box center [462, 582] width 184 height 13
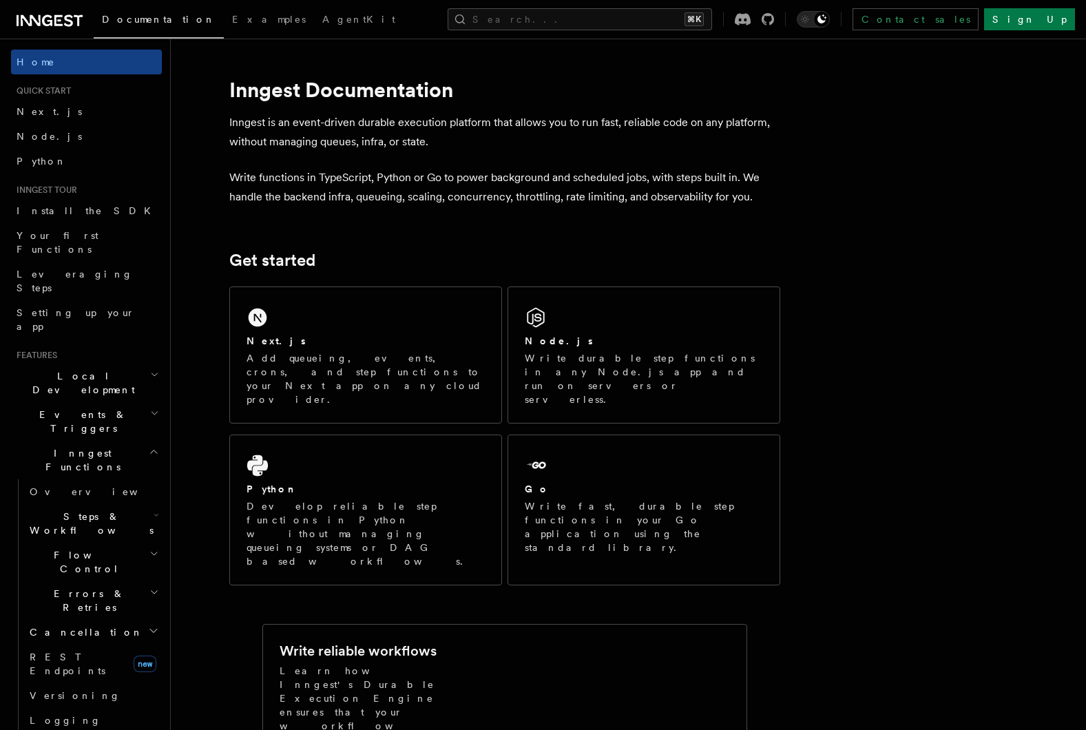
click at [140, 441] on h2 "Inngest Functions" at bounding box center [86, 460] width 151 height 39
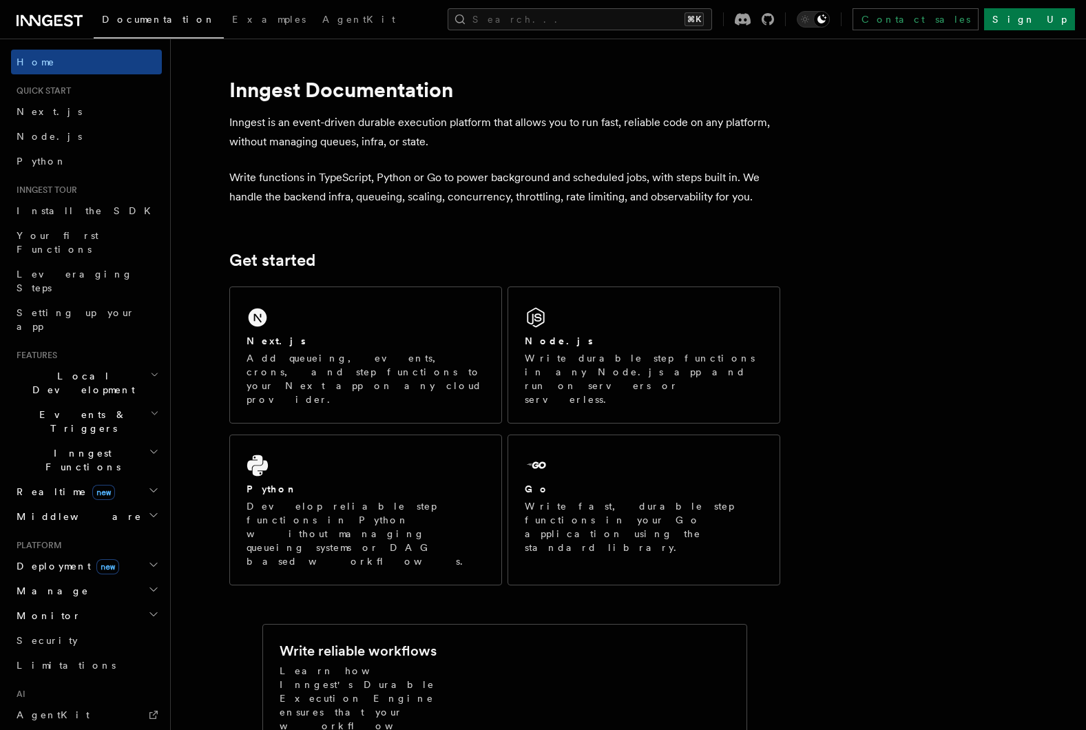
click at [152, 408] on icon "button" at bounding box center [154, 413] width 9 height 11
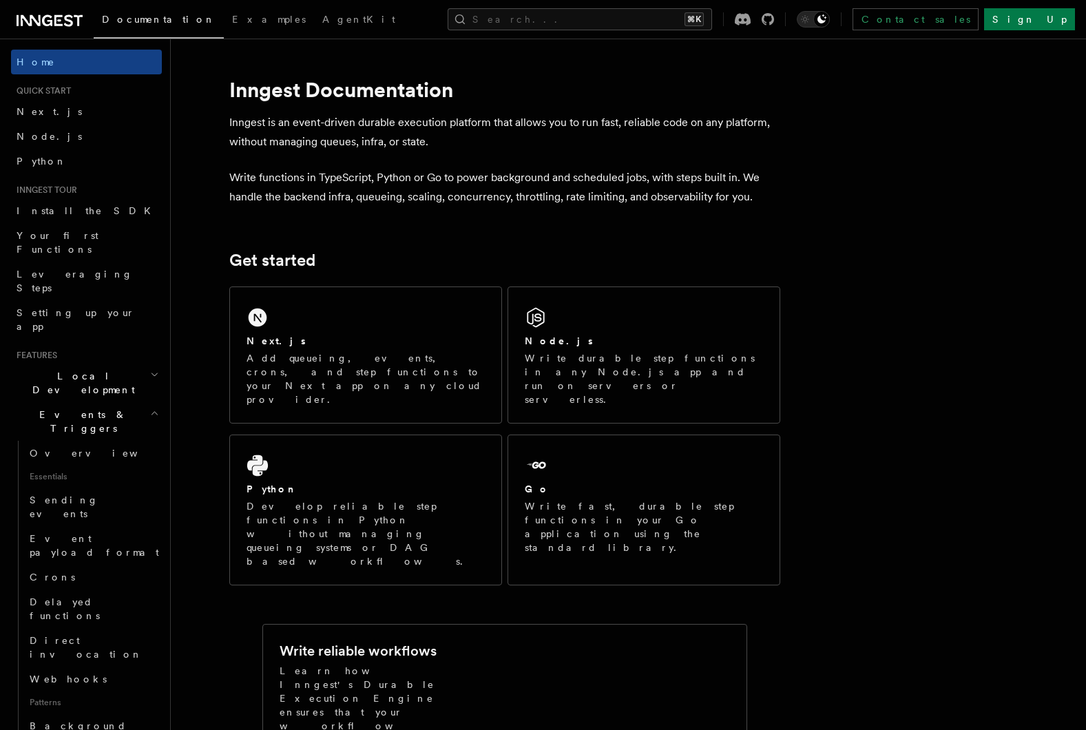
click at [152, 408] on icon "button" at bounding box center [154, 413] width 9 height 11
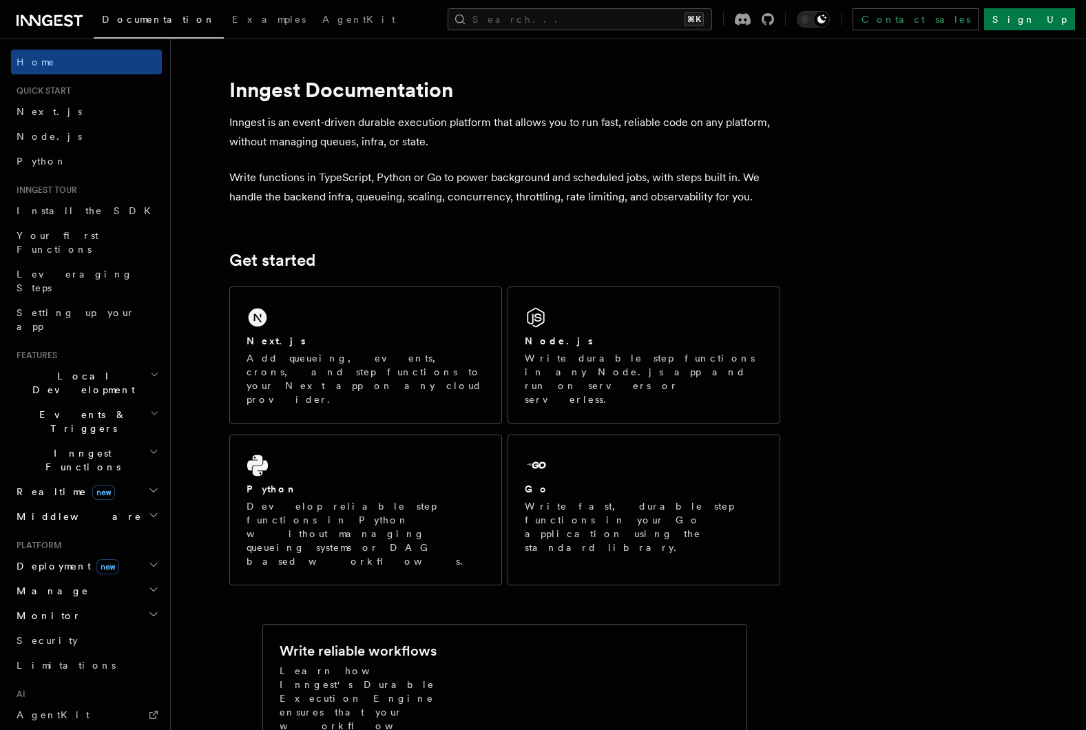
click at [150, 369] on icon "button" at bounding box center [154, 374] width 9 height 11
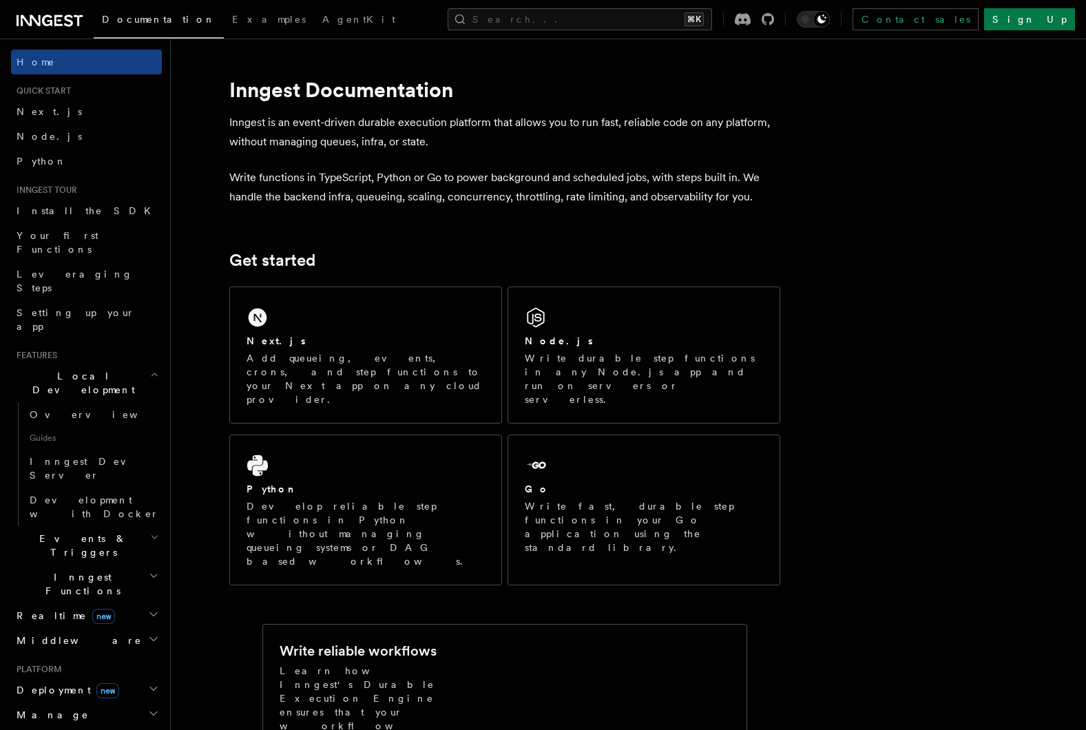
click at [150, 369] on icon "button" at bounding box center [154, 374] width 9 height 11
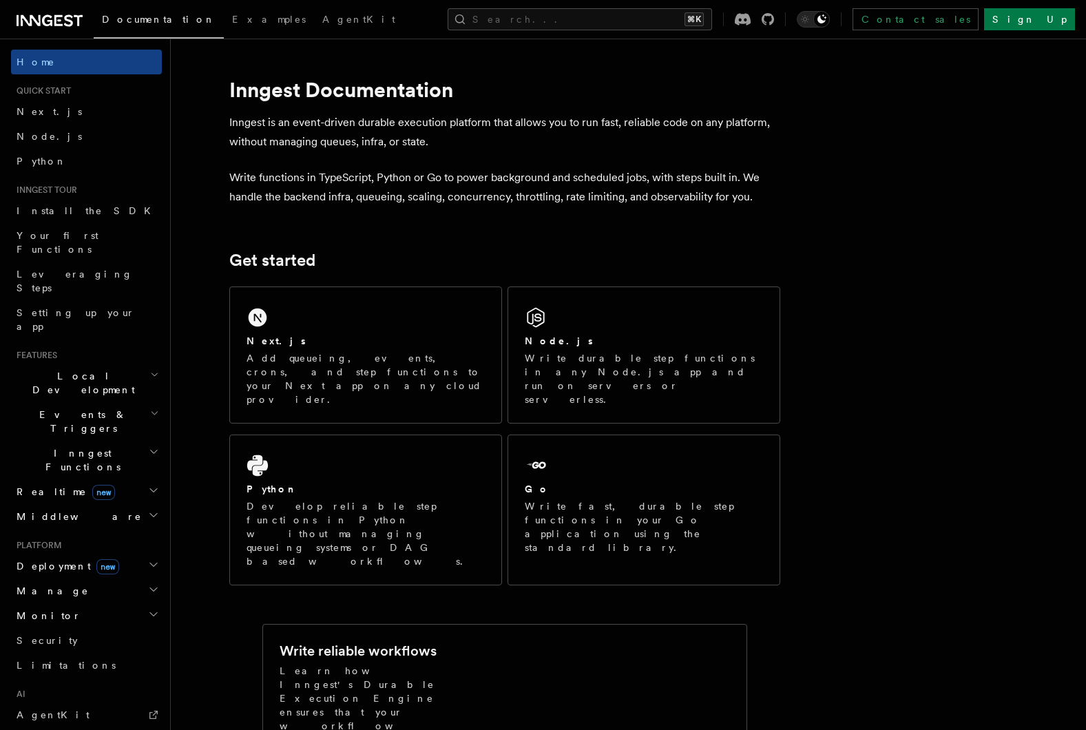
click at [140, 364] on h2 "Local Development" at bounding box center [86, 383] width 151 height 39
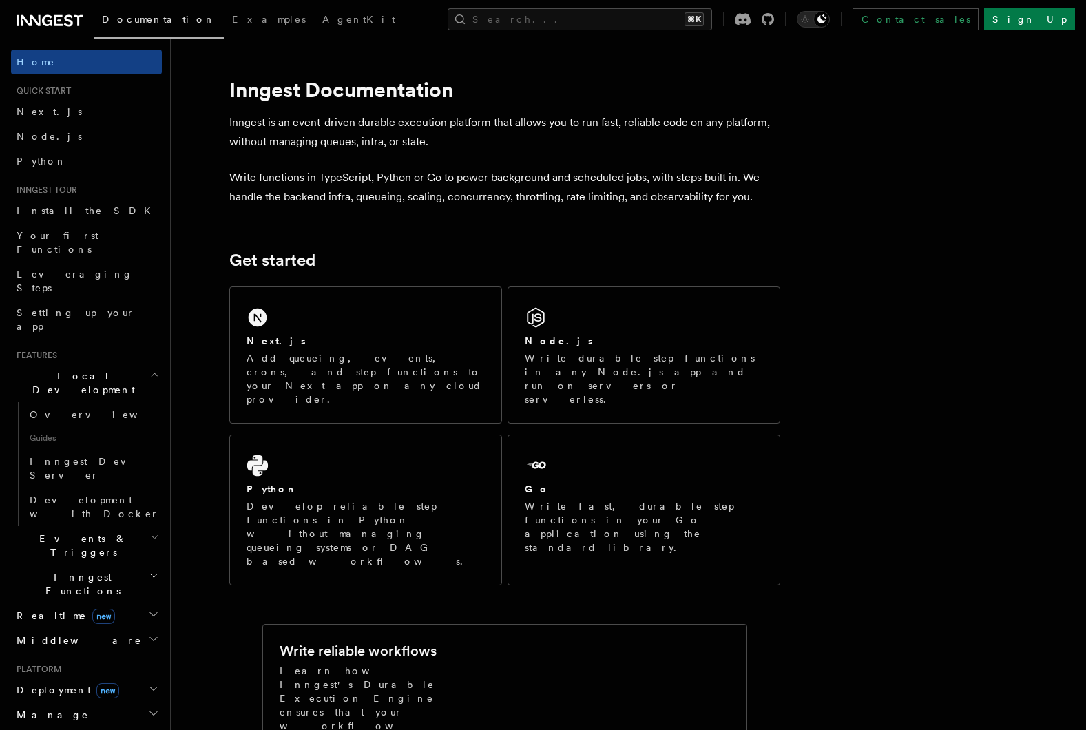
click at [140, 364] on h2 "Local Development" at bounding box center [86, 383] width 151 height 39
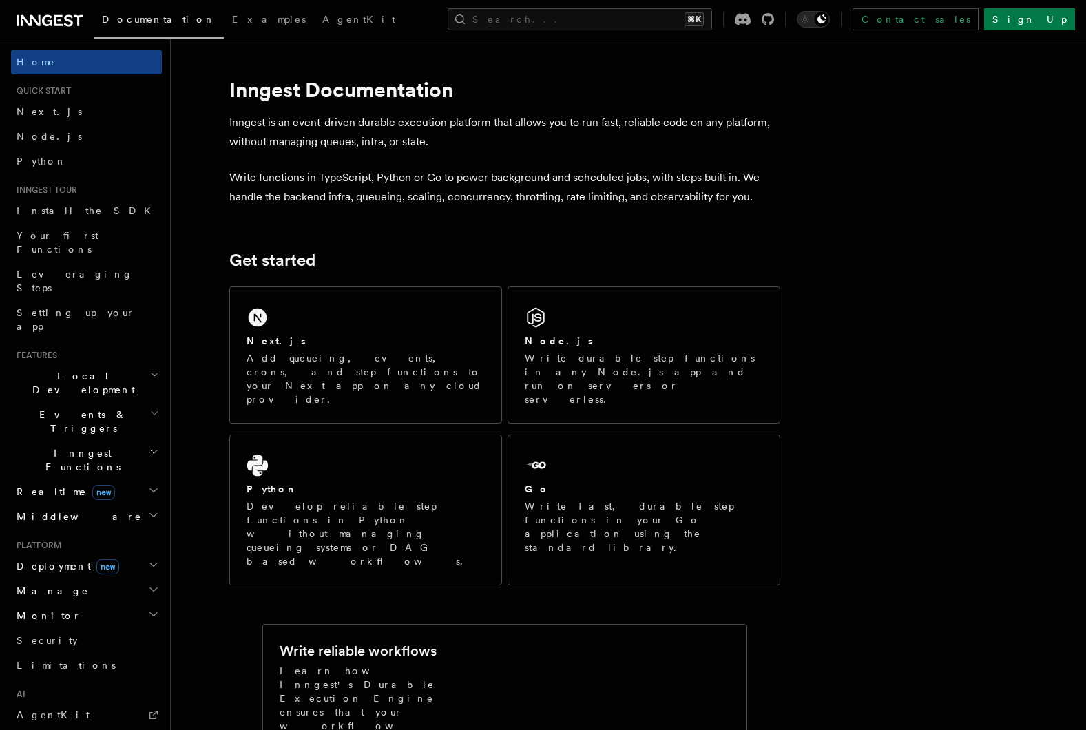
click at [134, 402] on h2 "Events & Triggers" at bounding box center [86, 421] width 151 height 39
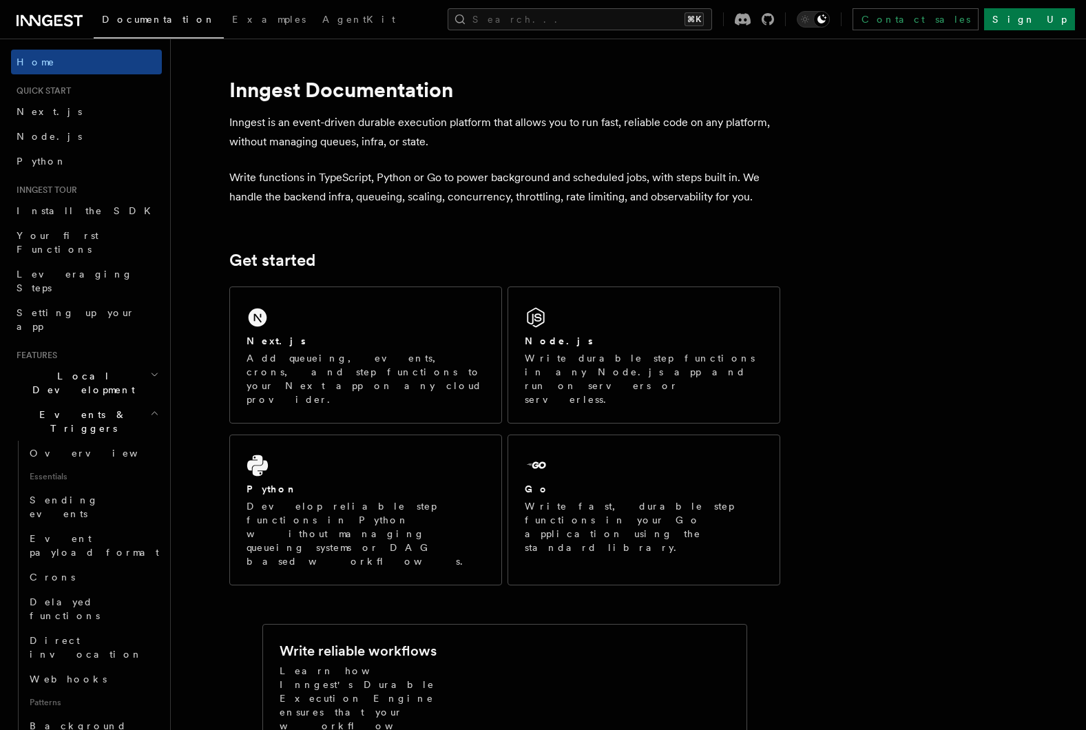
click at [100, 402] on h2 "Events & Triggers" at bounding box center [86, 421] width 151 height 39
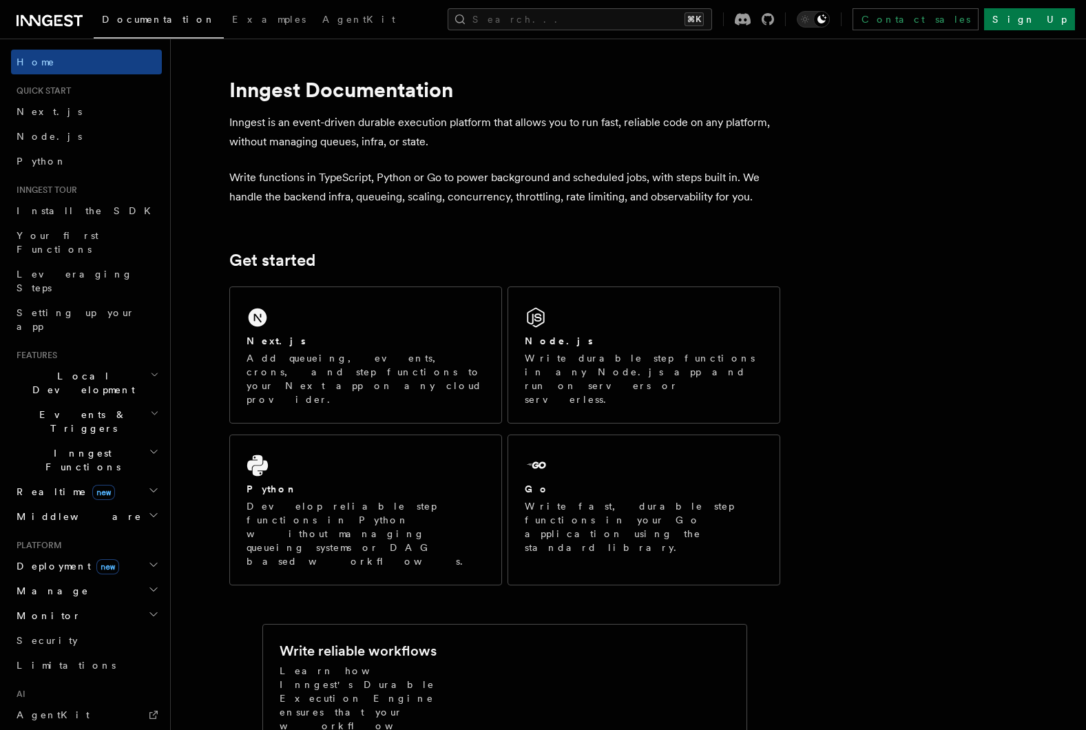
click at [96, 441] on h2 "Inngest Functions" at bounding box center [86, 460] width 151 height 39
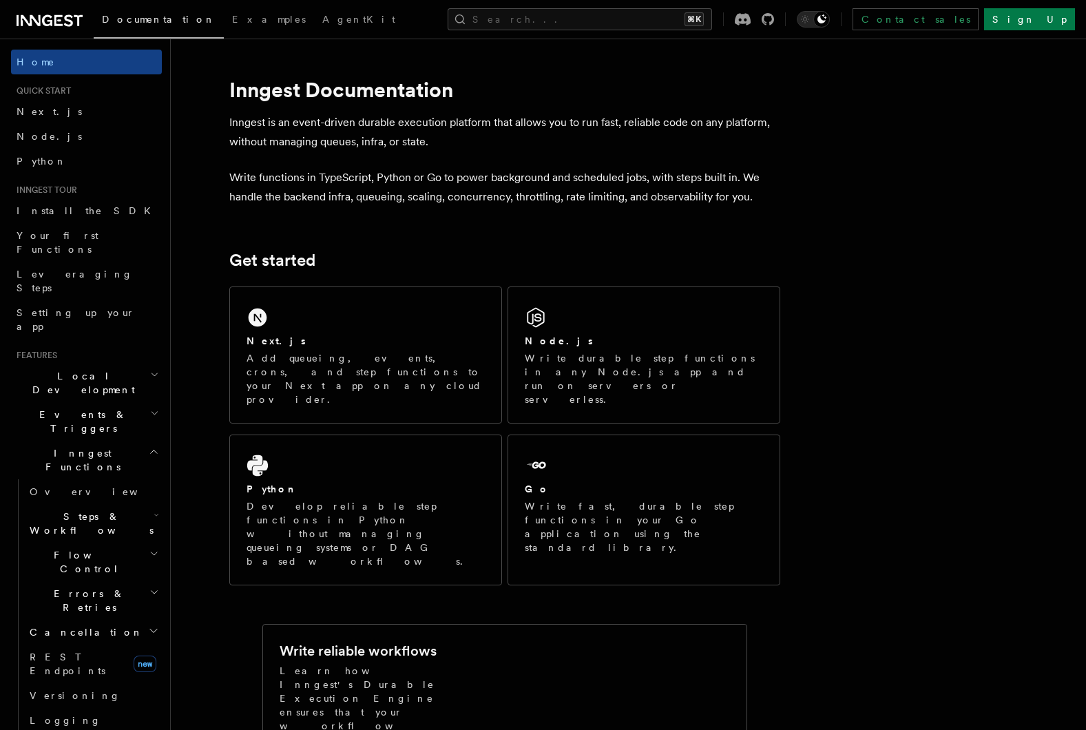
click at [117, 581] on h2 "Errors & Retries" at bounding box center [93, 600] width 138 height 39
click at [94, 543] on h2 "Flow Control" at bounding box center [93, 562] width 138 height 39
click at [96, 543] on h2 "Flow Control" at bounding box center [93, 562] width 138 height 39
click at [90, 504] on h2 "Steps & Workflows" at bounding box center [93, 523] width 138 height 39
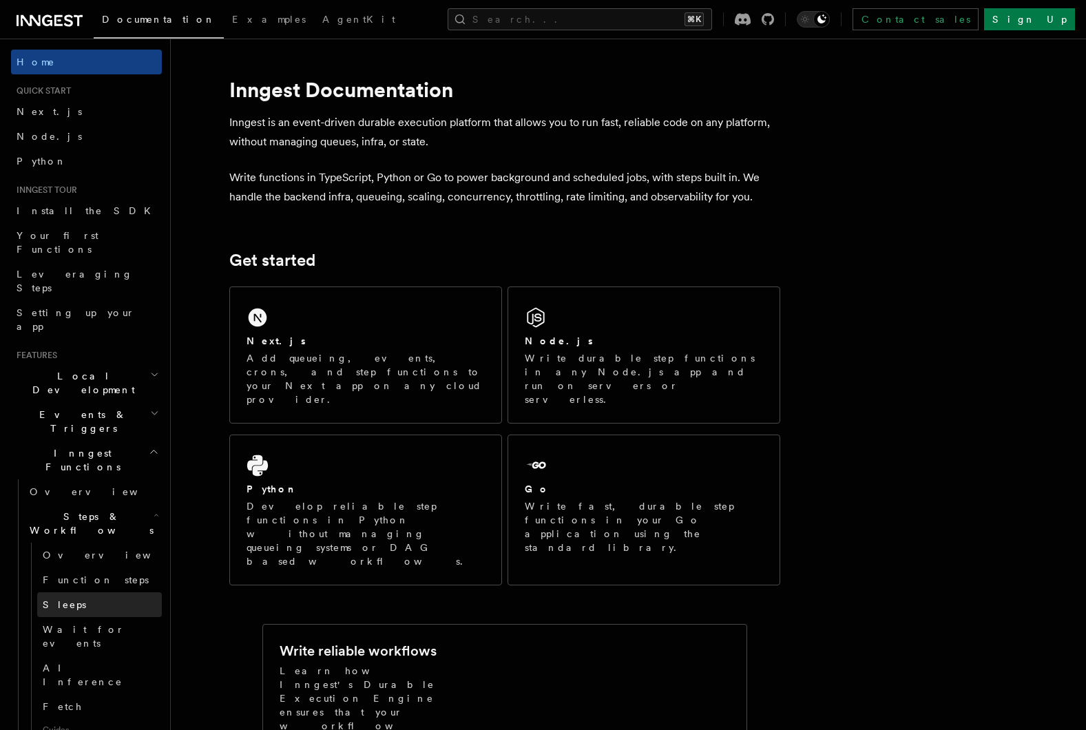
click at [92, 592] on link "Sleeps" at bounding box center [99, 604] width 125 height 25
